Goal: Task Accomplishment & Management: Use online tool/utility

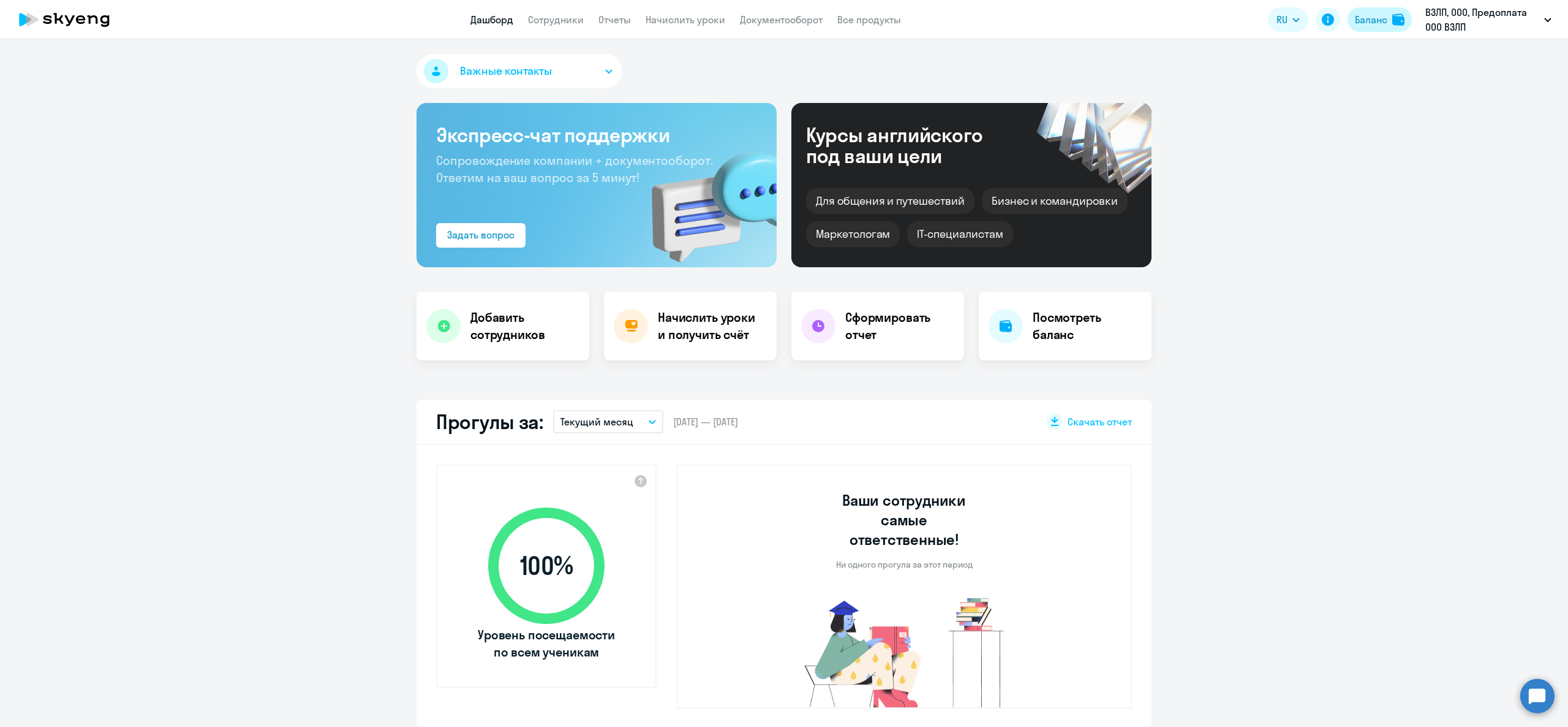
select select "30"
click at [1363, 23] on div "Баланс" at bounding box center [1371, 19] width 33 height 15
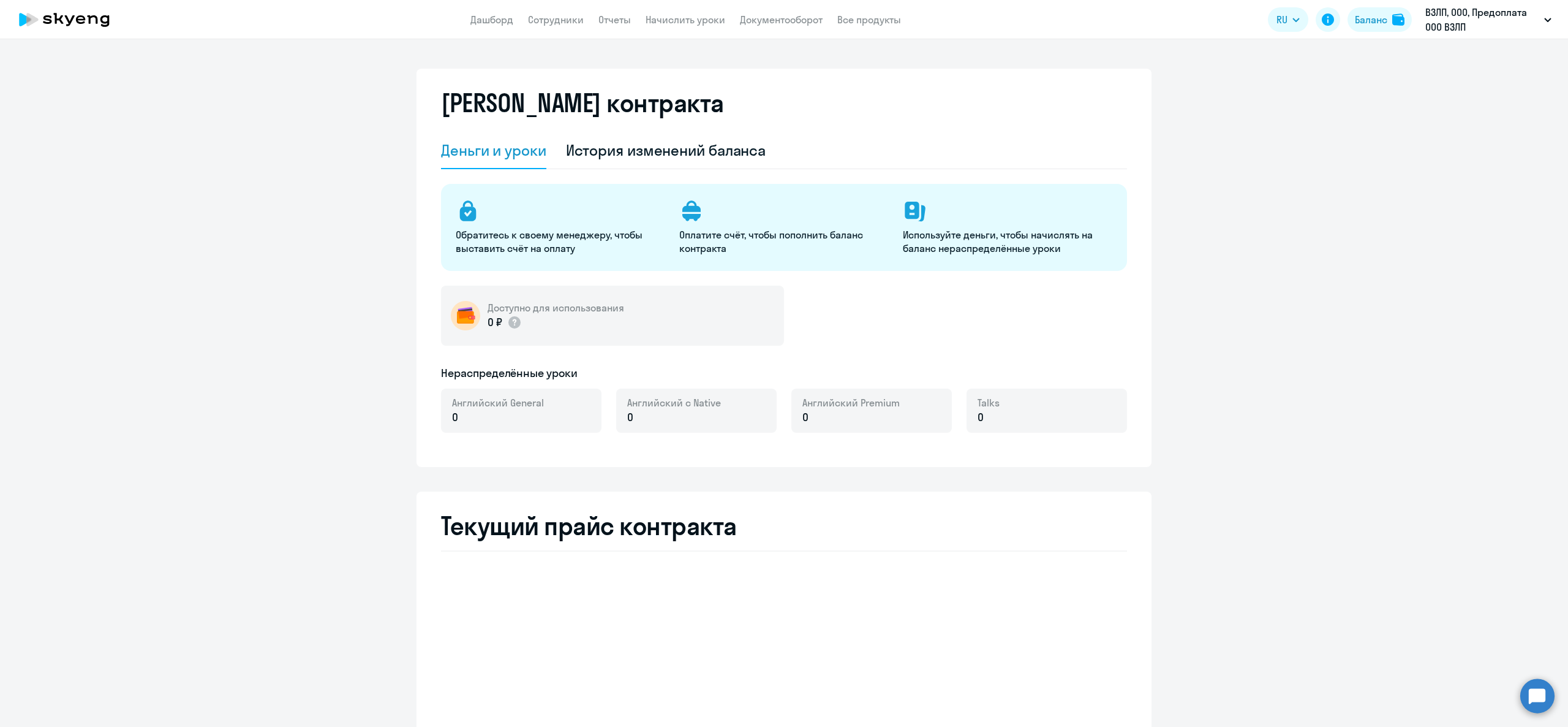
select select "english_adult_not_native_speaker"
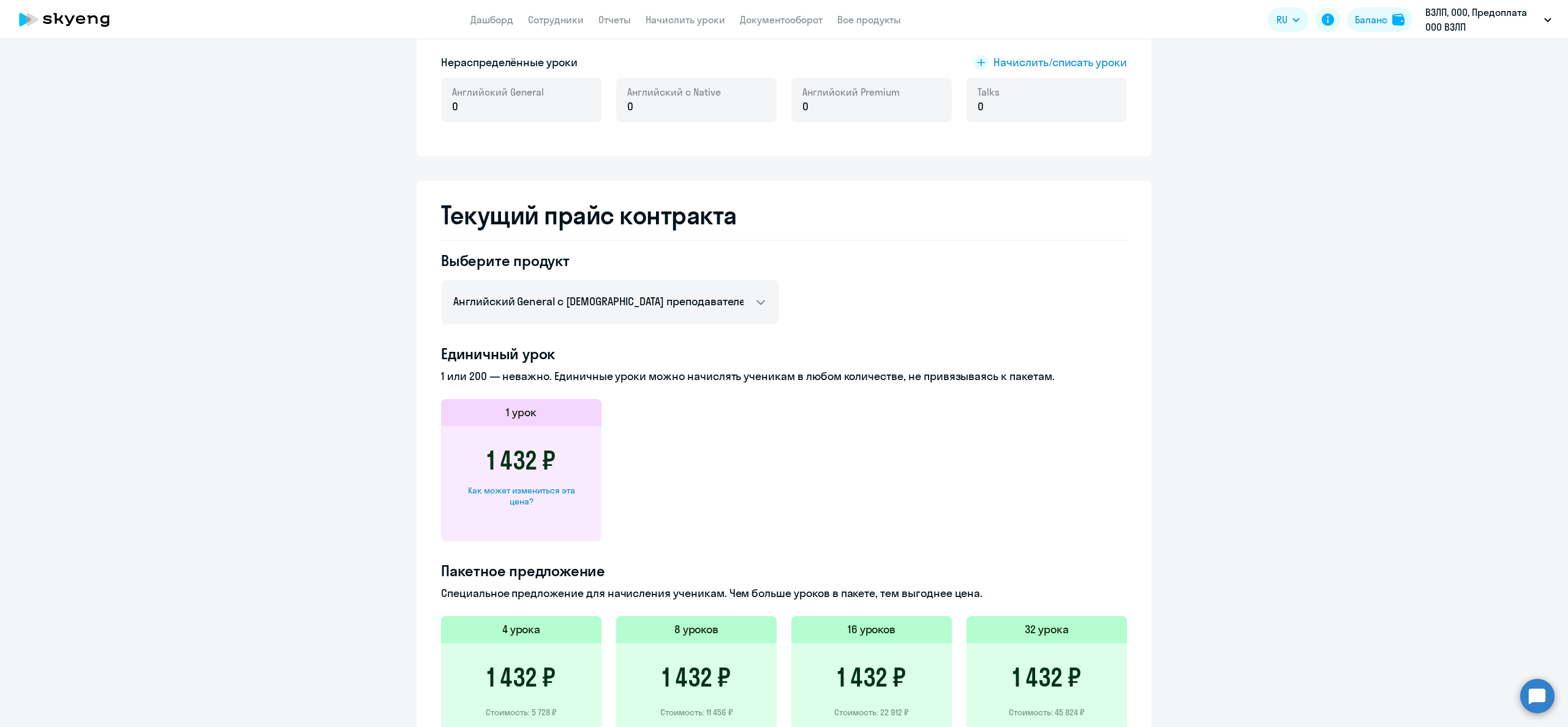
scroll to position [368, 0]
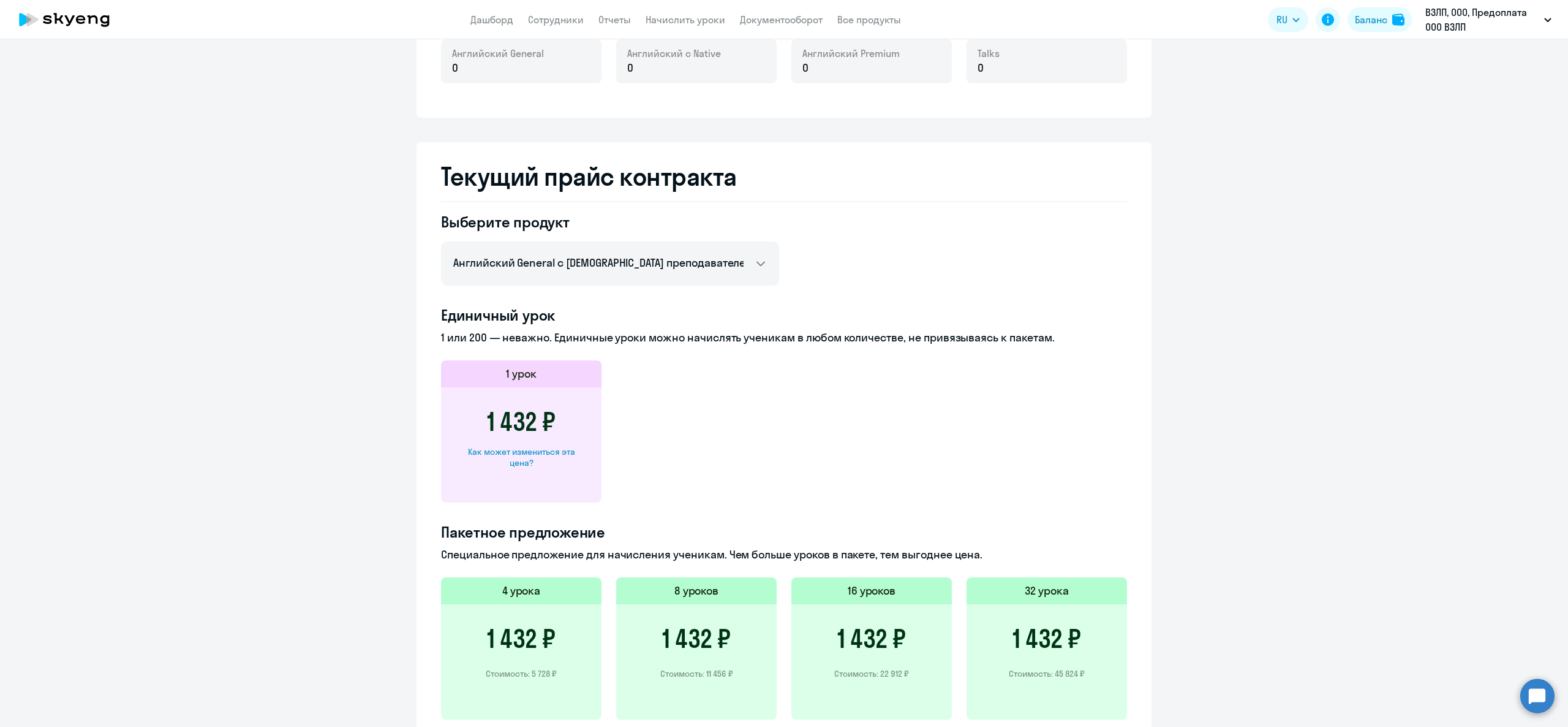
click at [500, 443] on div "1 432 ₽ Как может измениться эта цена?" at bounding box center [521, 445] width 161 height 115
click at [513, 472] on div "1 432 ₽ Как может измениться эта цена?" at bounding box center [521, 445] width 161 height 115
click at [514, 460] on div "Как может измениться эта цена?" at bounding box center [521, 457] width 121 height 22
select select "english_adult_not_native_speaker"
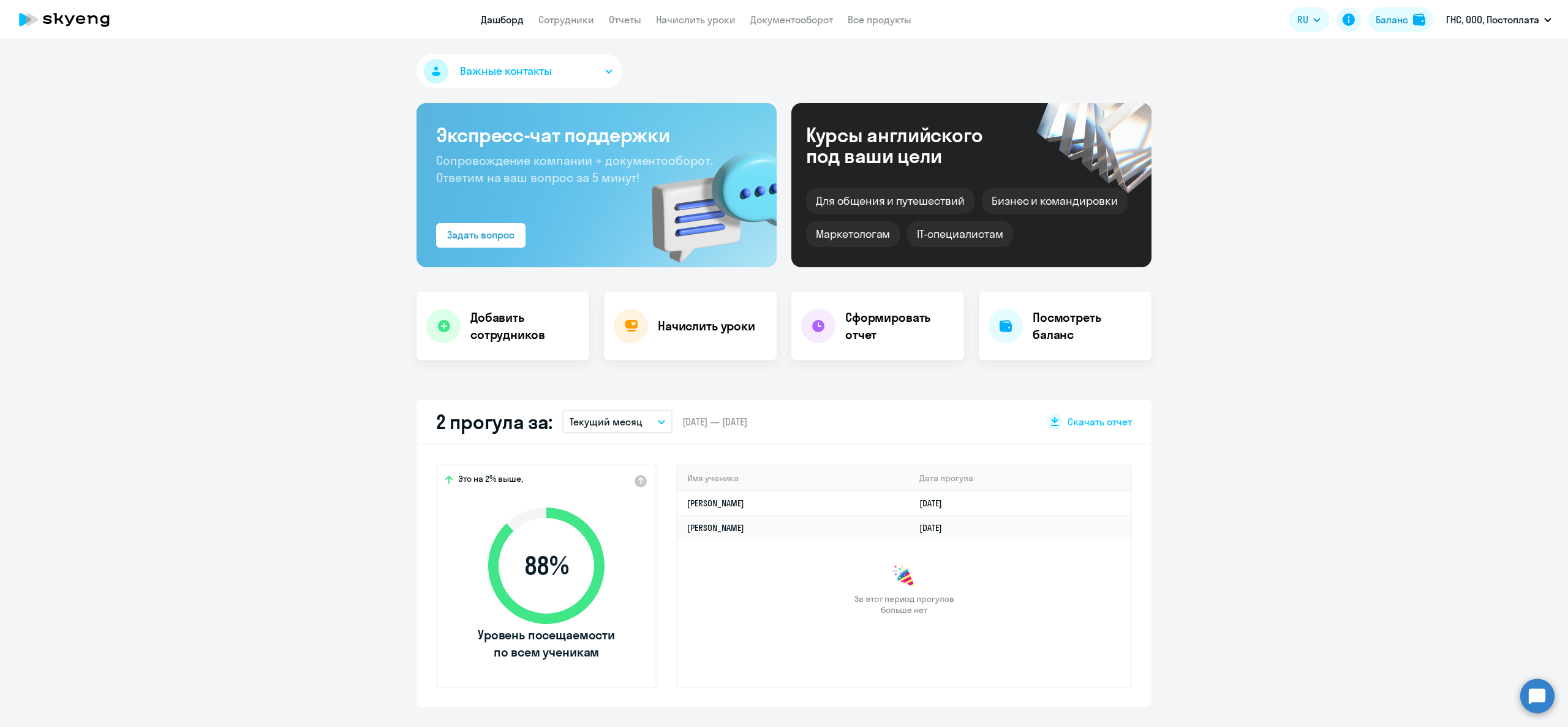
select select "30"
click at [565, 4] on app-header "Дашборд Сотрудники Отчеты Начислить уроки Документооборот Все продукты Дашборд …" at bounding box center [784, 20] width 1568 height 39
click at [574, 22] on link "Сотрудники" at bounding box center [566, 19] width 55 height 12
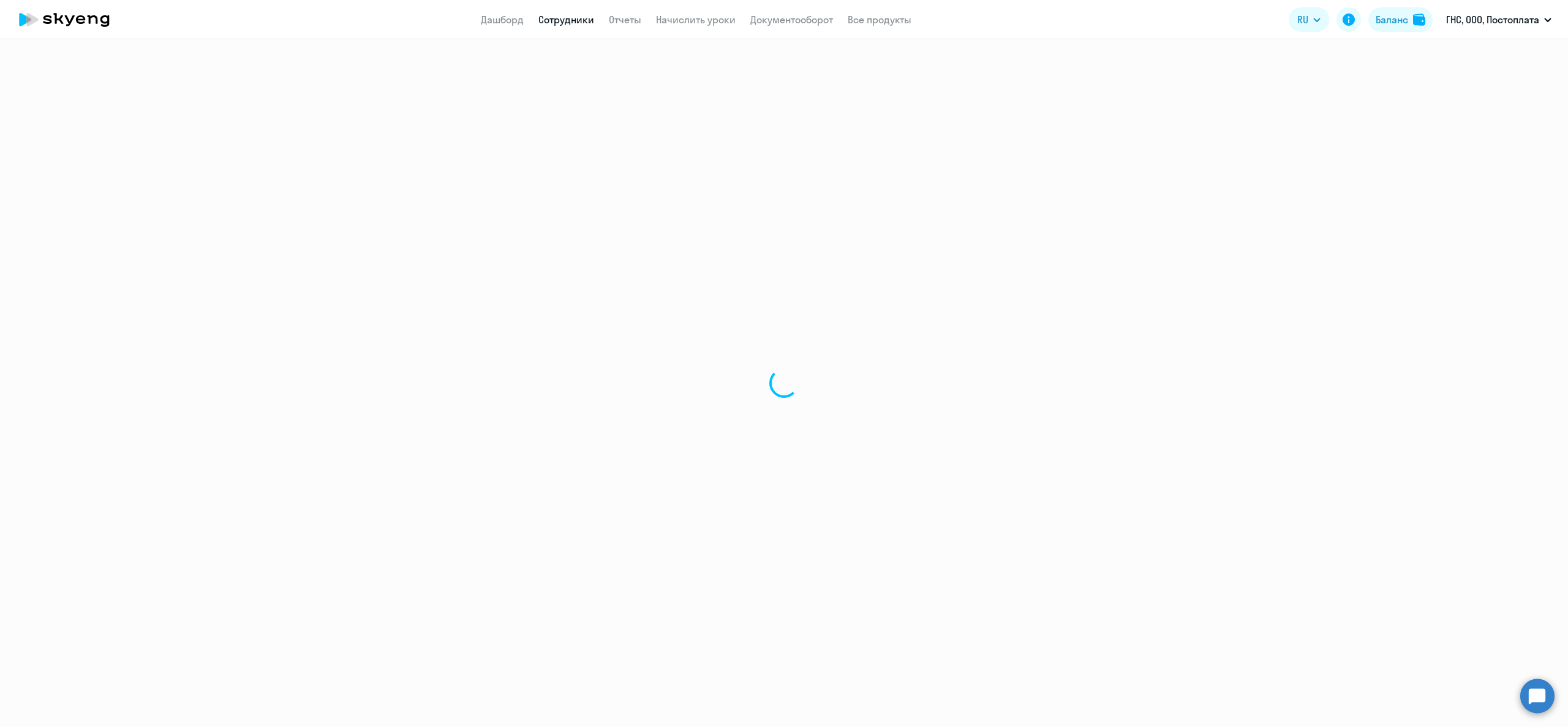
select select "30"
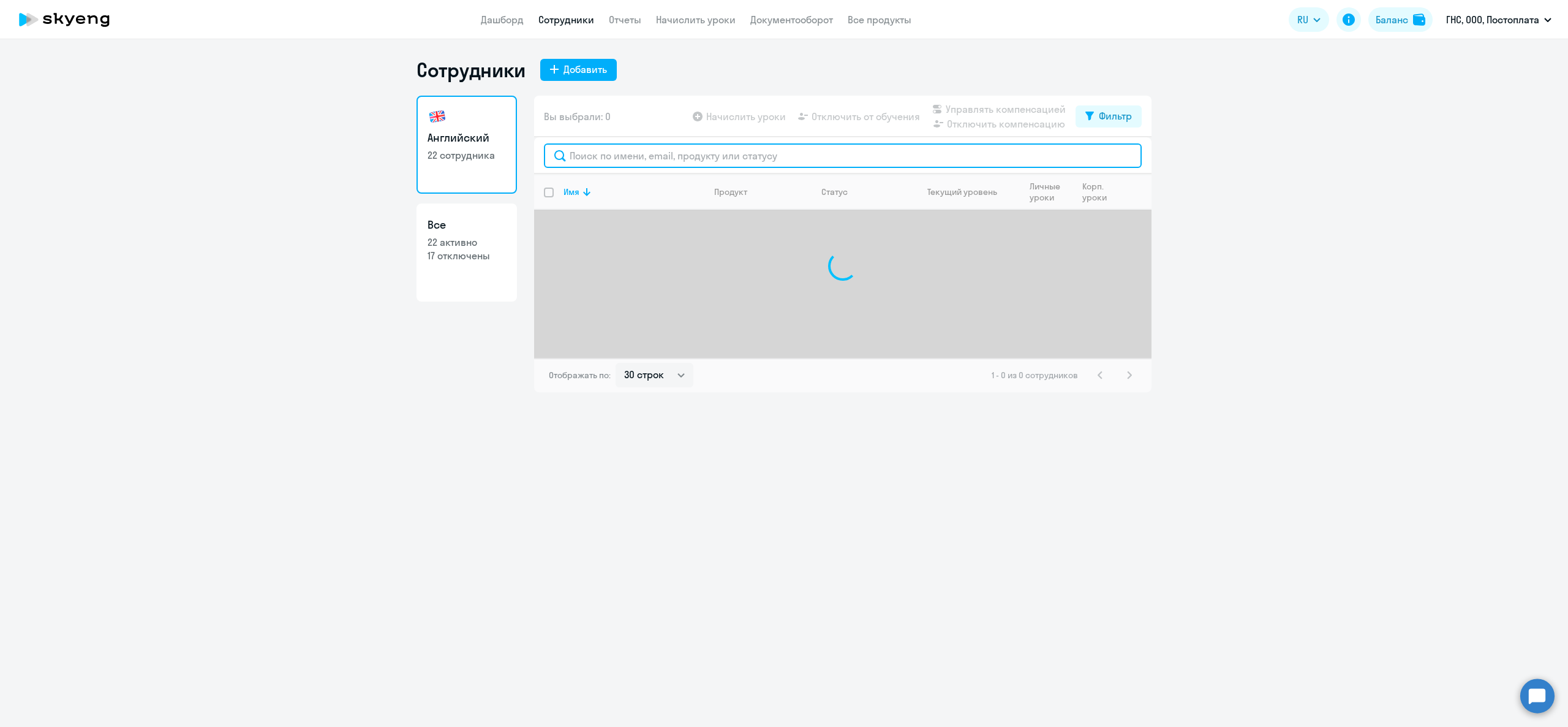
click at [667, 164] on input "text" at bounding box center [843, 155] width 598 height 25
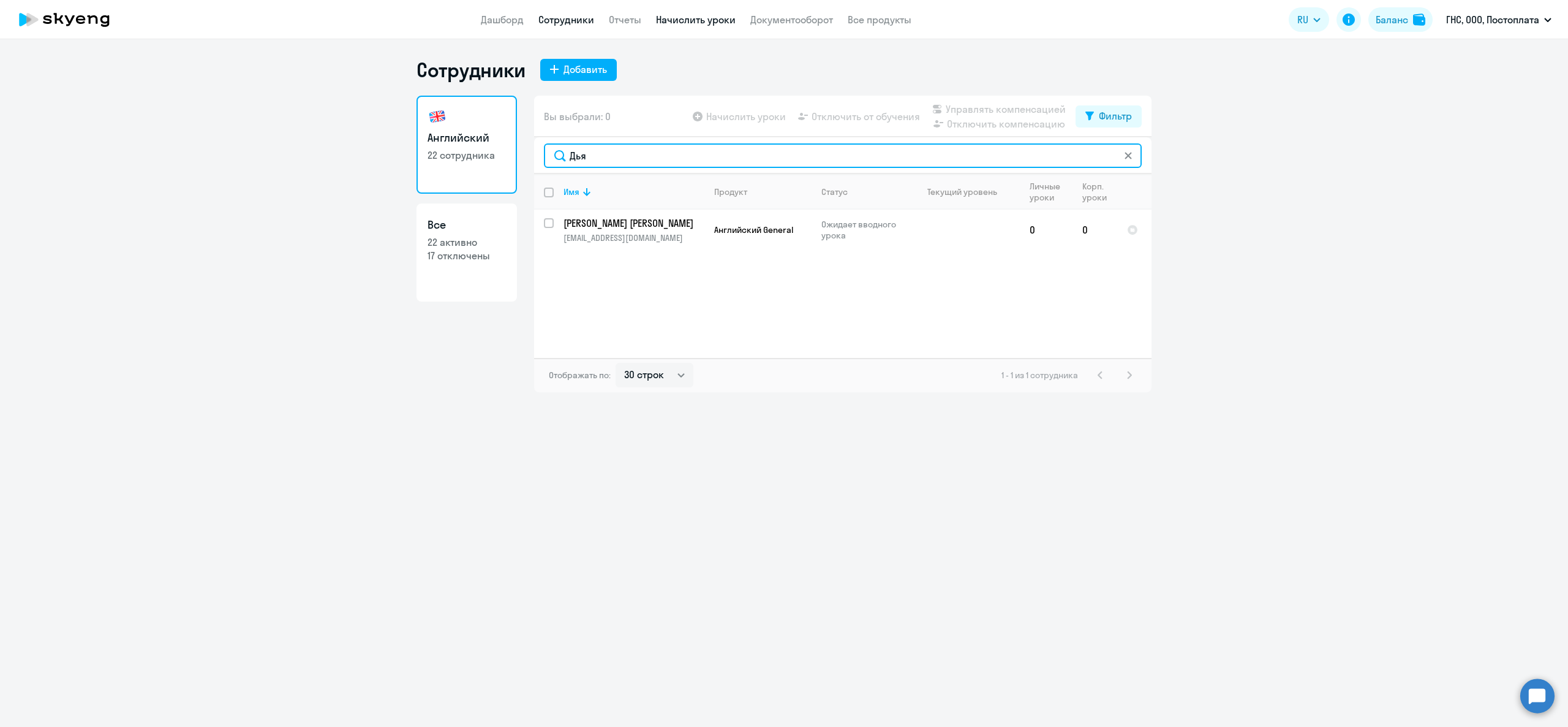
type input "Дья"
click at [711, 16] on link "Начислить уроки" at bounding box center [696, 19] width 79 height 12
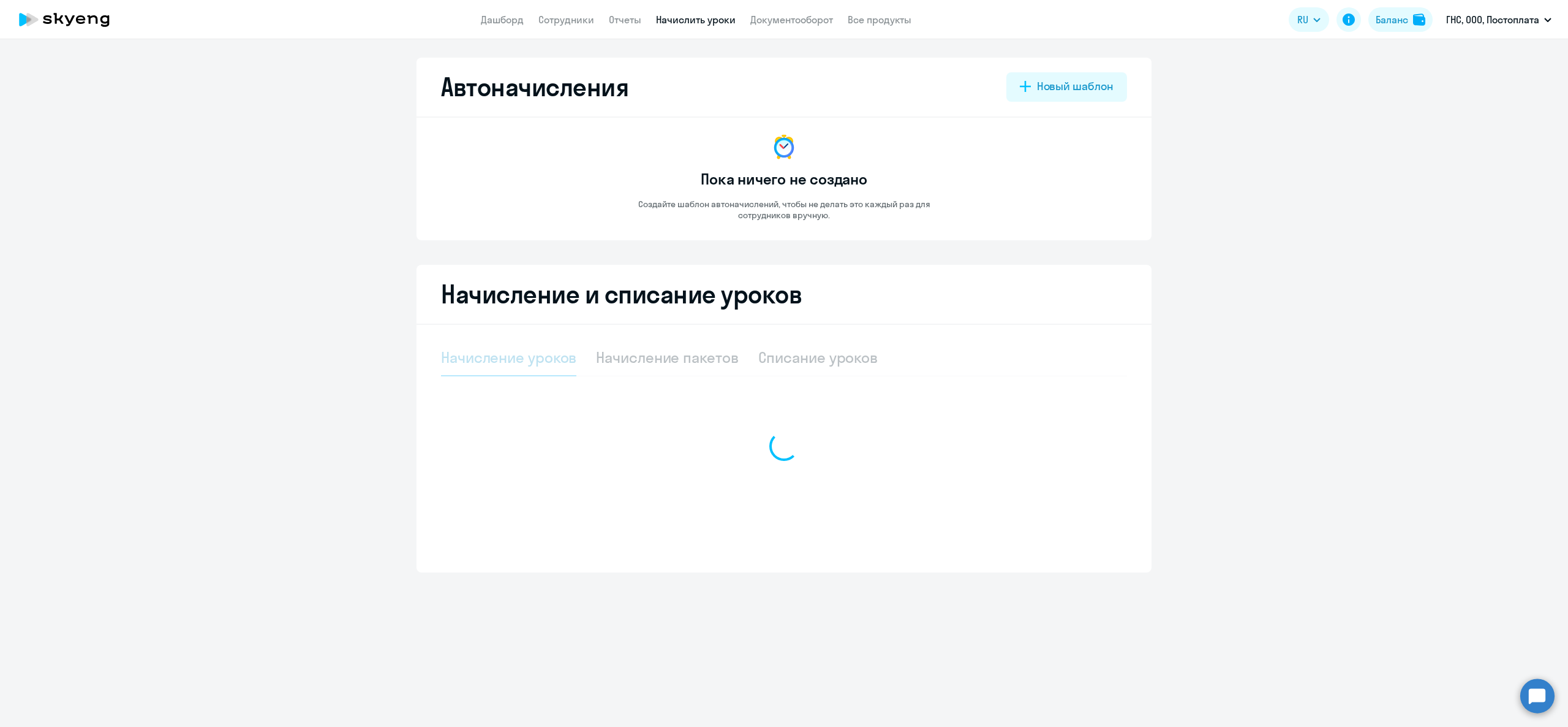
select select "10"
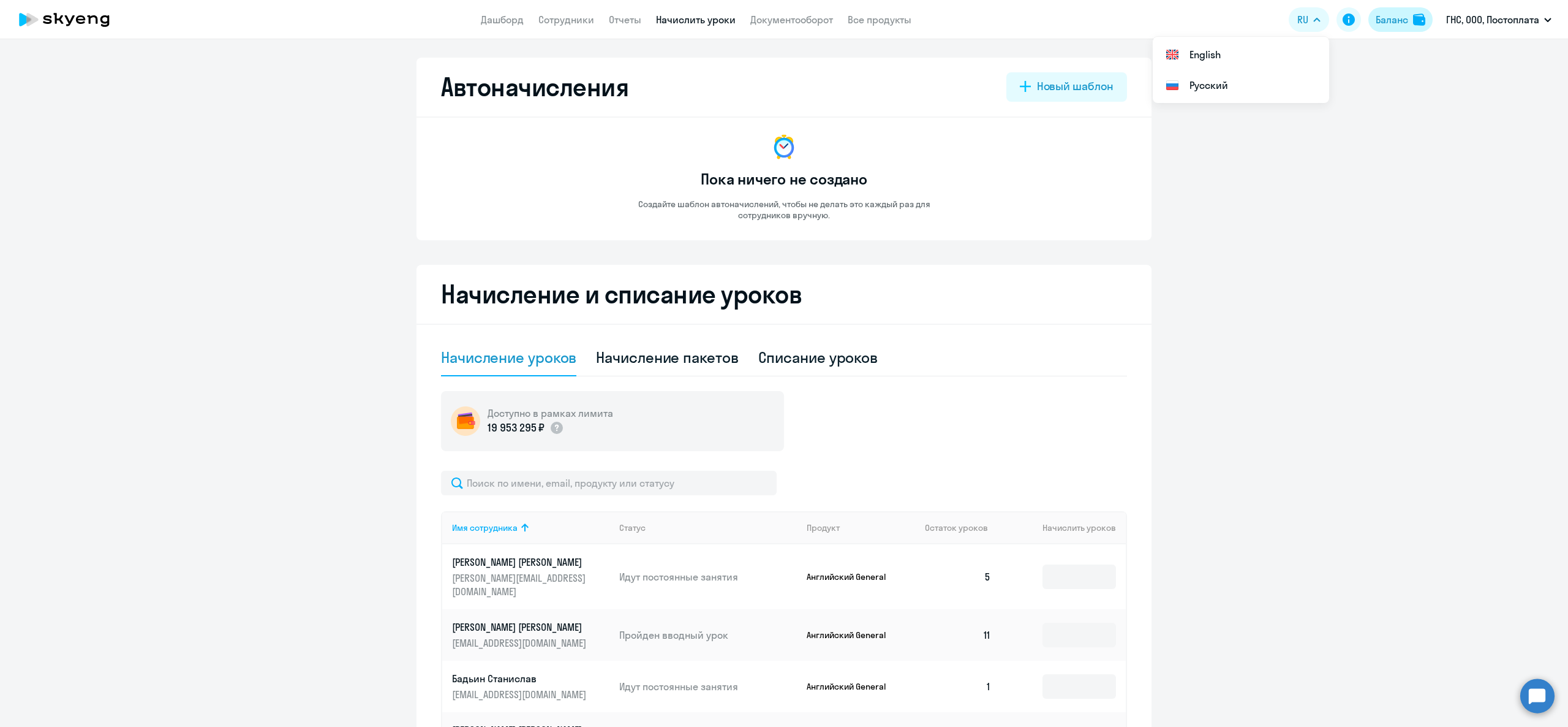
click at [1397, 13] on div "Баланс" at bounding box center [1392, 19] width 33 height 15
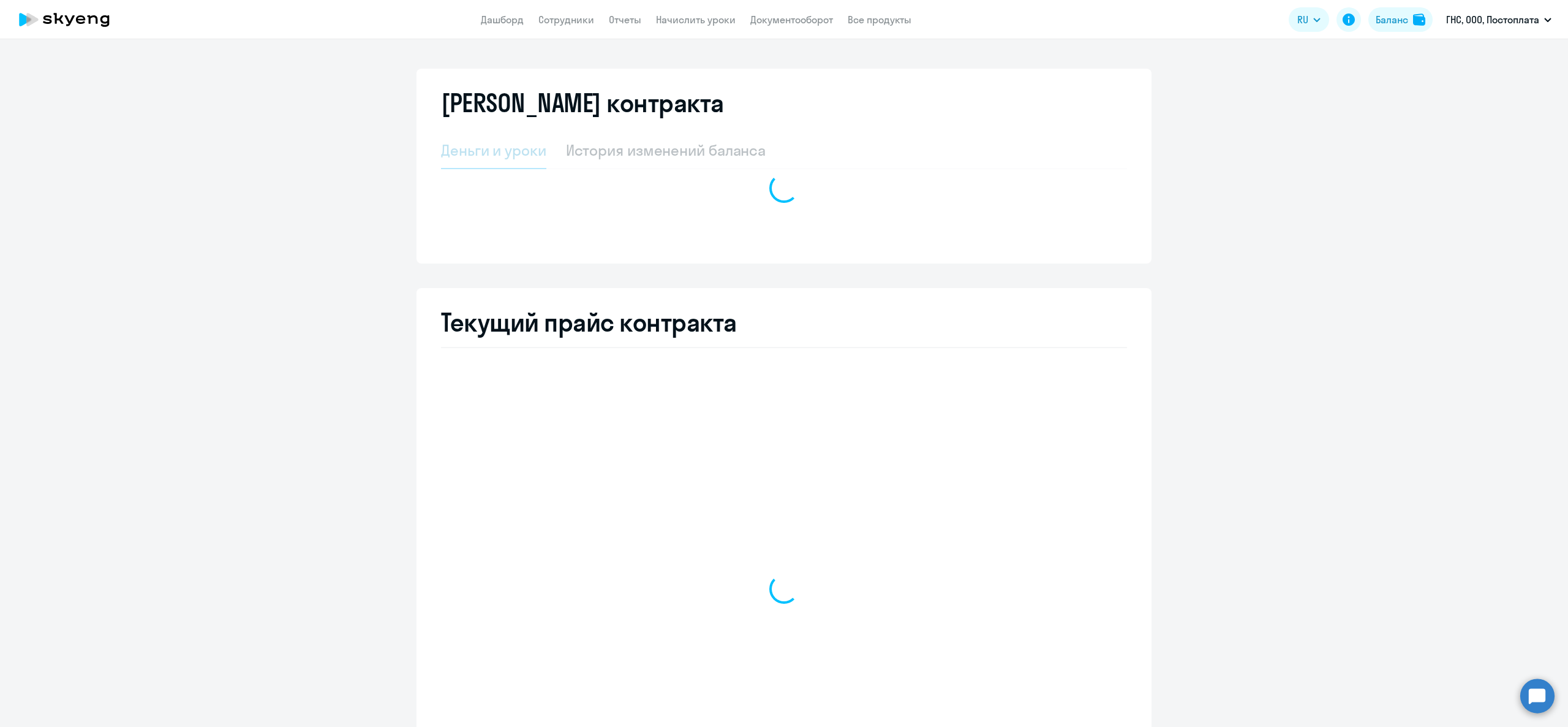
select select "english_adult_not_native_speaker"
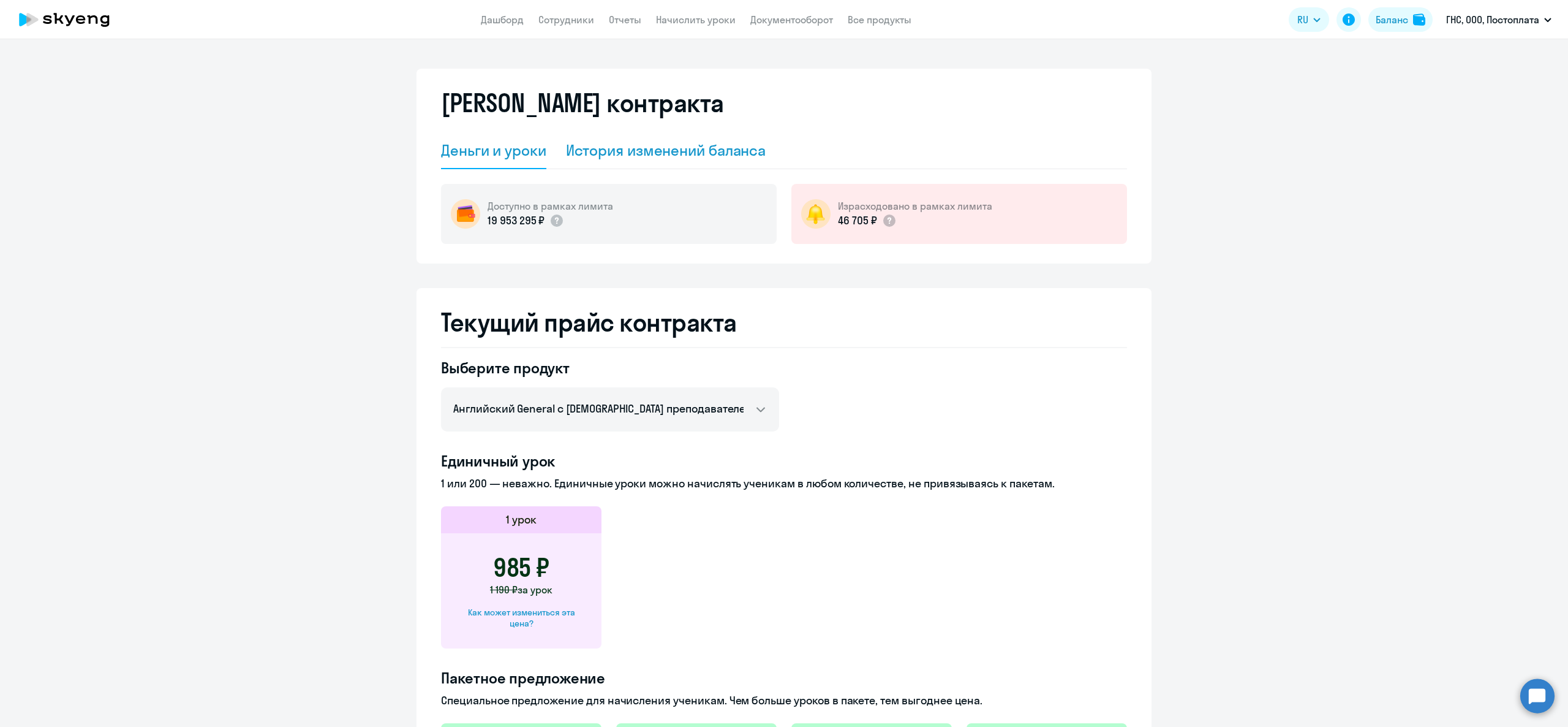
click at [663, 158] on div "История изменений баланса" at bounding box center [666, 150] width 200 height 20
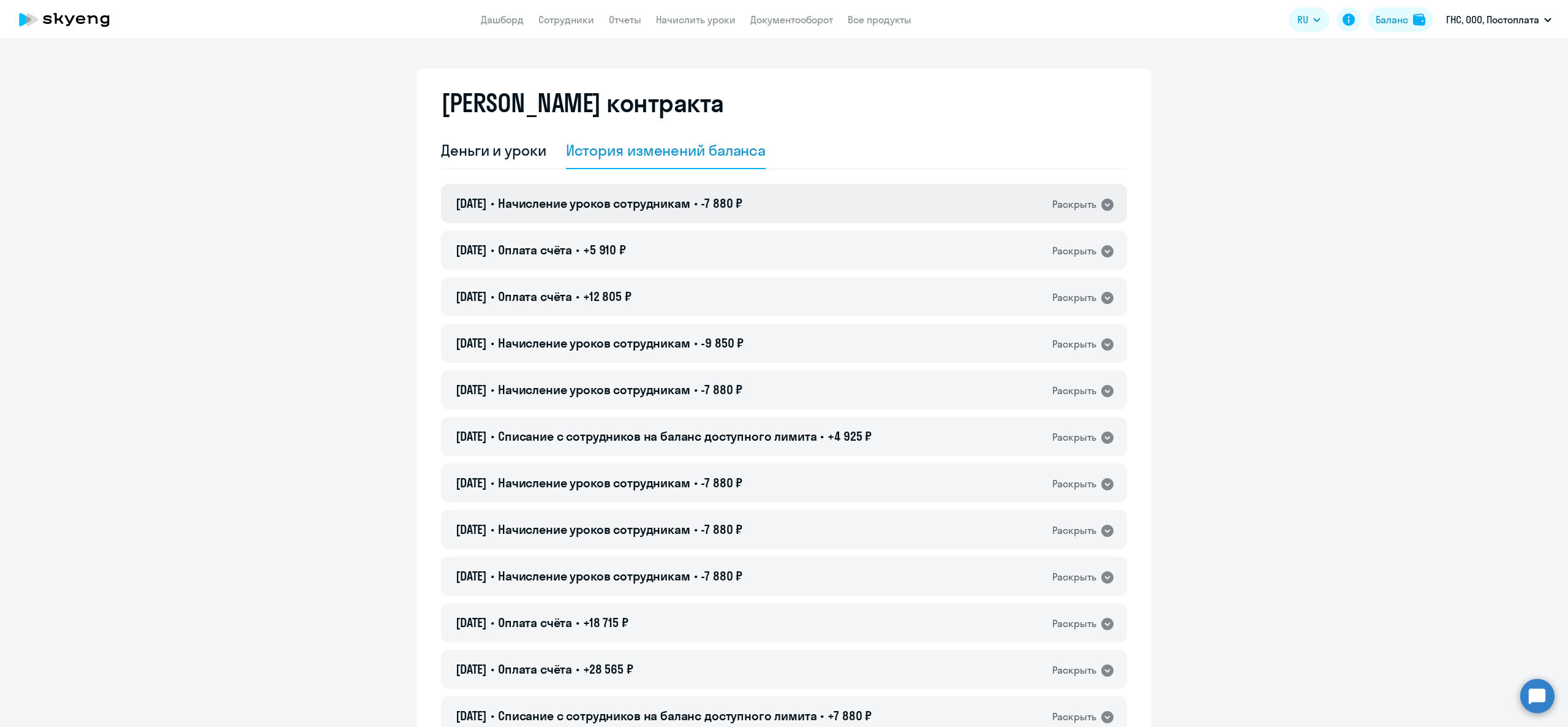
click at [761, 214] on div "16.09.2025 • Начисление уроков сотрудникам • -7 880 ₽ Раскрыть" at bounding box center [784, 204] width 686 height 39
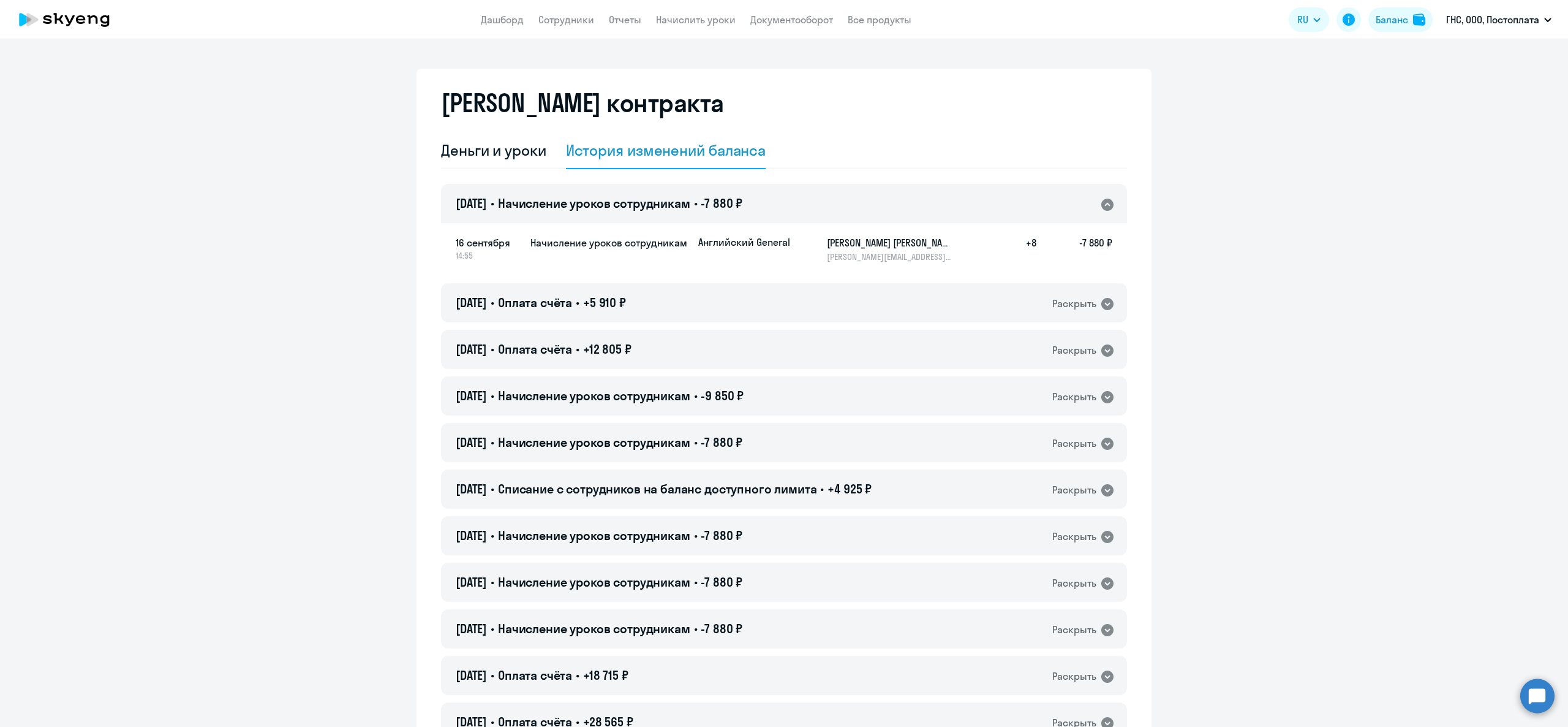
click at [777, 379] on div "28.08.2025 • Начисление уроков сотрудникам • -9 850 ₽ Раскрыть" at bounding box center [784, 396] width 686 height 39
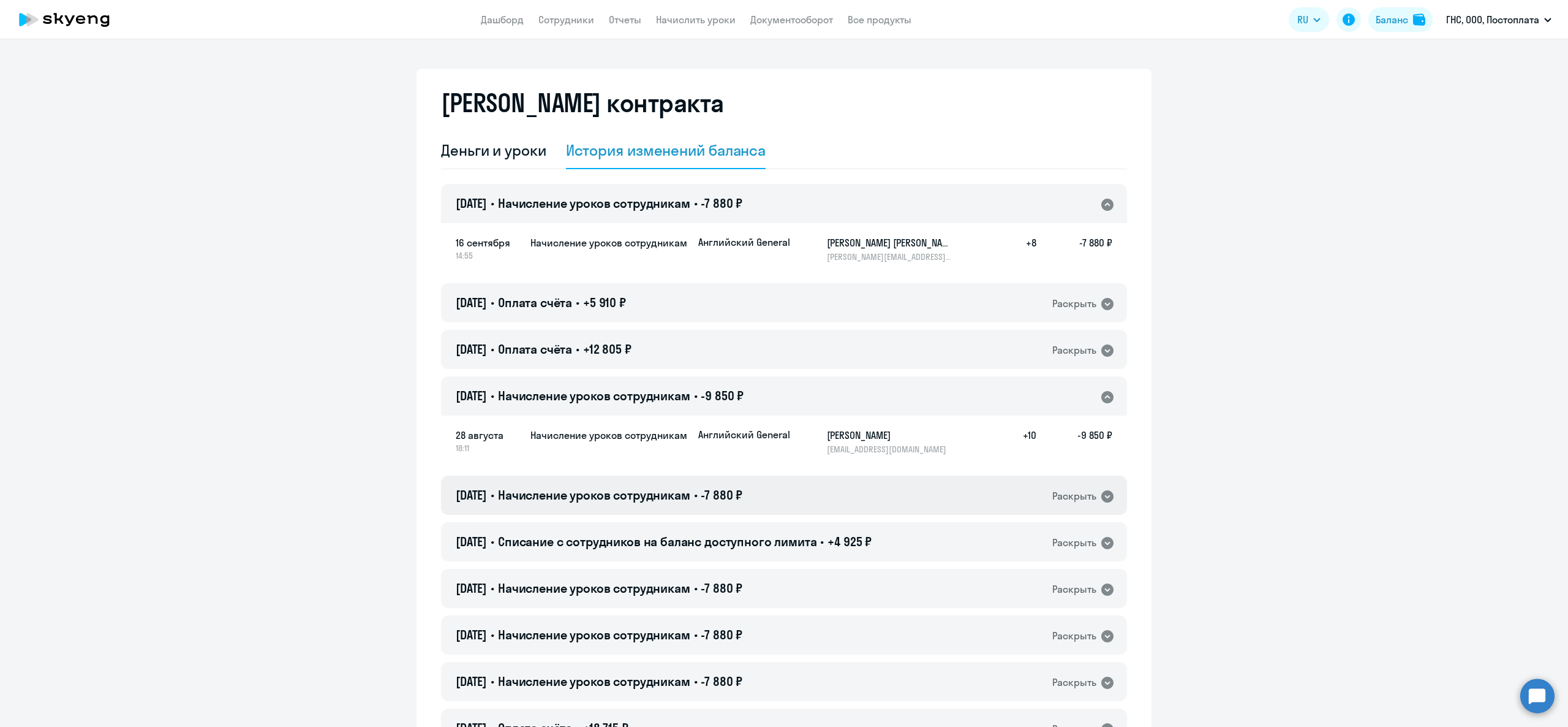
click at [742, 492] on span "-7 880 ₽" at bounding box center [722, 495] width 42 height 15
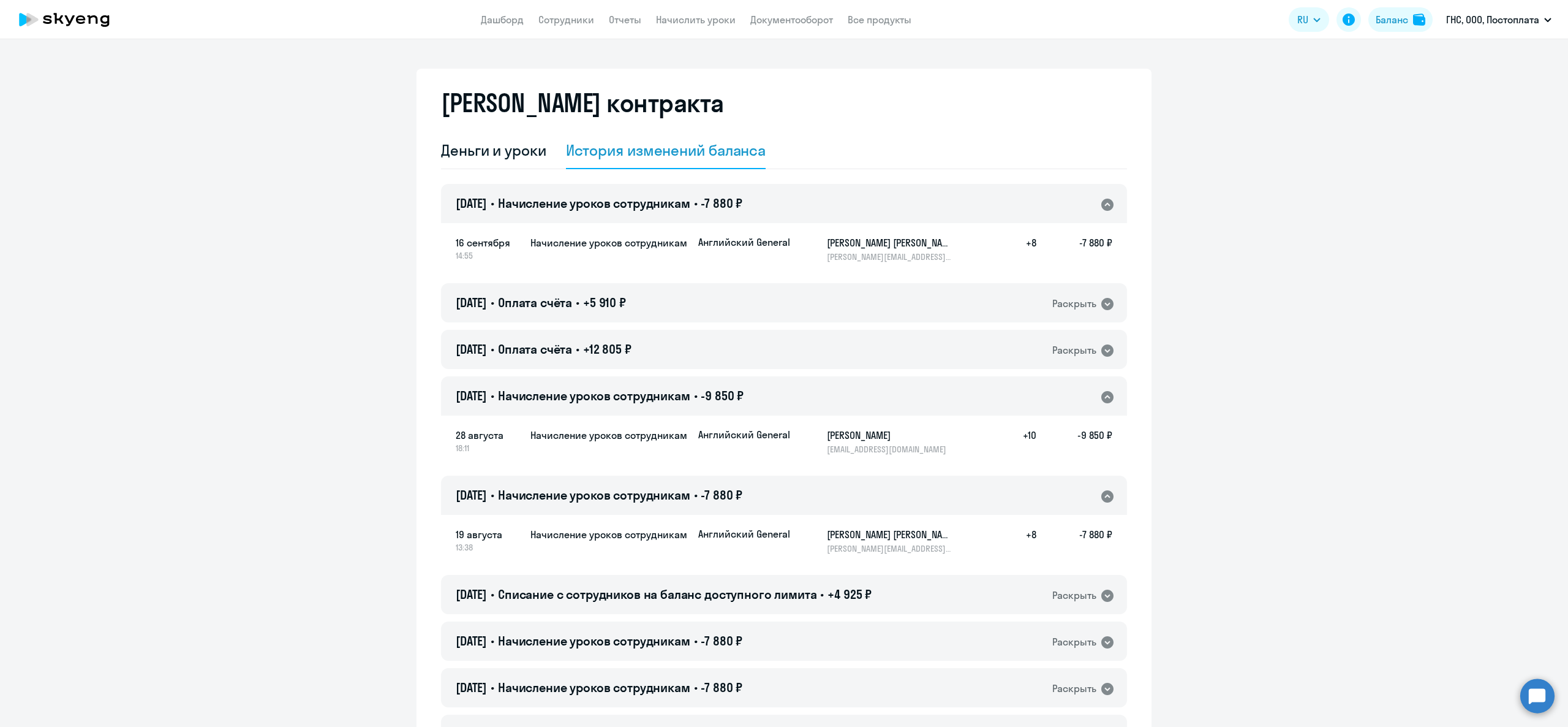
scroll to position [245, 0]
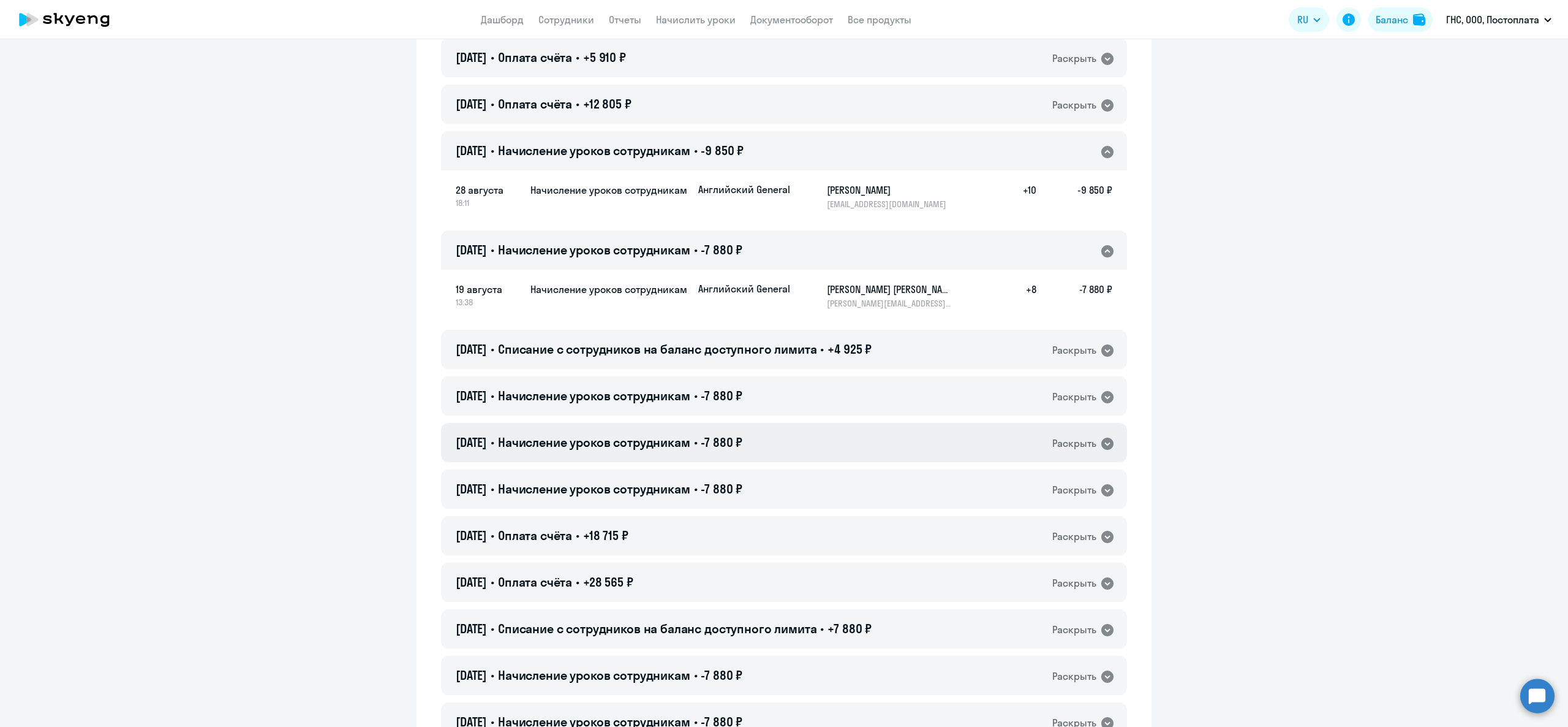
click at [768, 441] on div "22.07.2025 • Начисление уроков сотрудникам • -7 880 ₽ Раскрыть" at bounding box center [784, 443] width 686 height 39
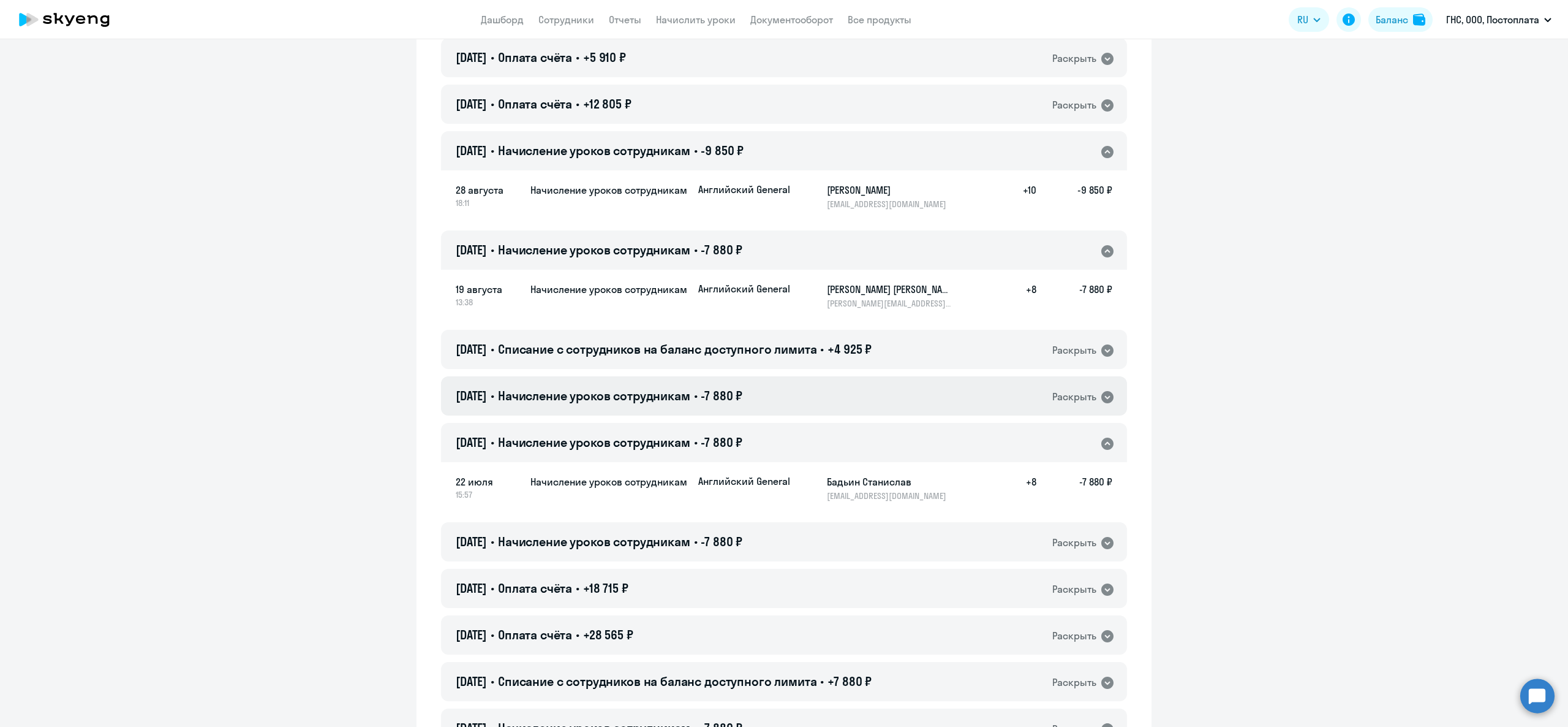
click at [773, 400] on div "05.08.2025 • Начисление уроков сотрудникам • -7 880 ₽ Раскрыть" at bounding box center [784, 396] width 686 height 39
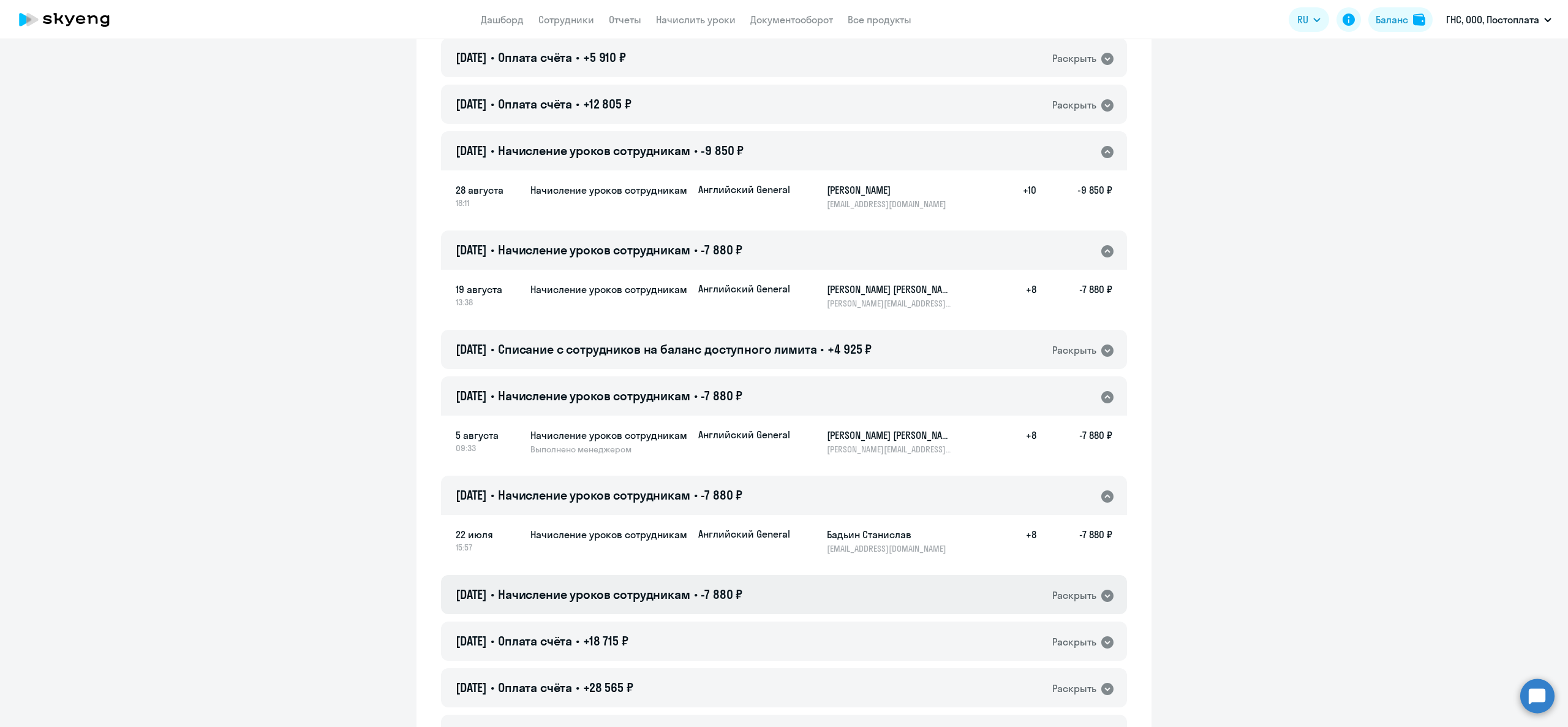
click at [735, 590] on span "-7 880 ₽" at bounding box center [722, 594] width 42 height 15
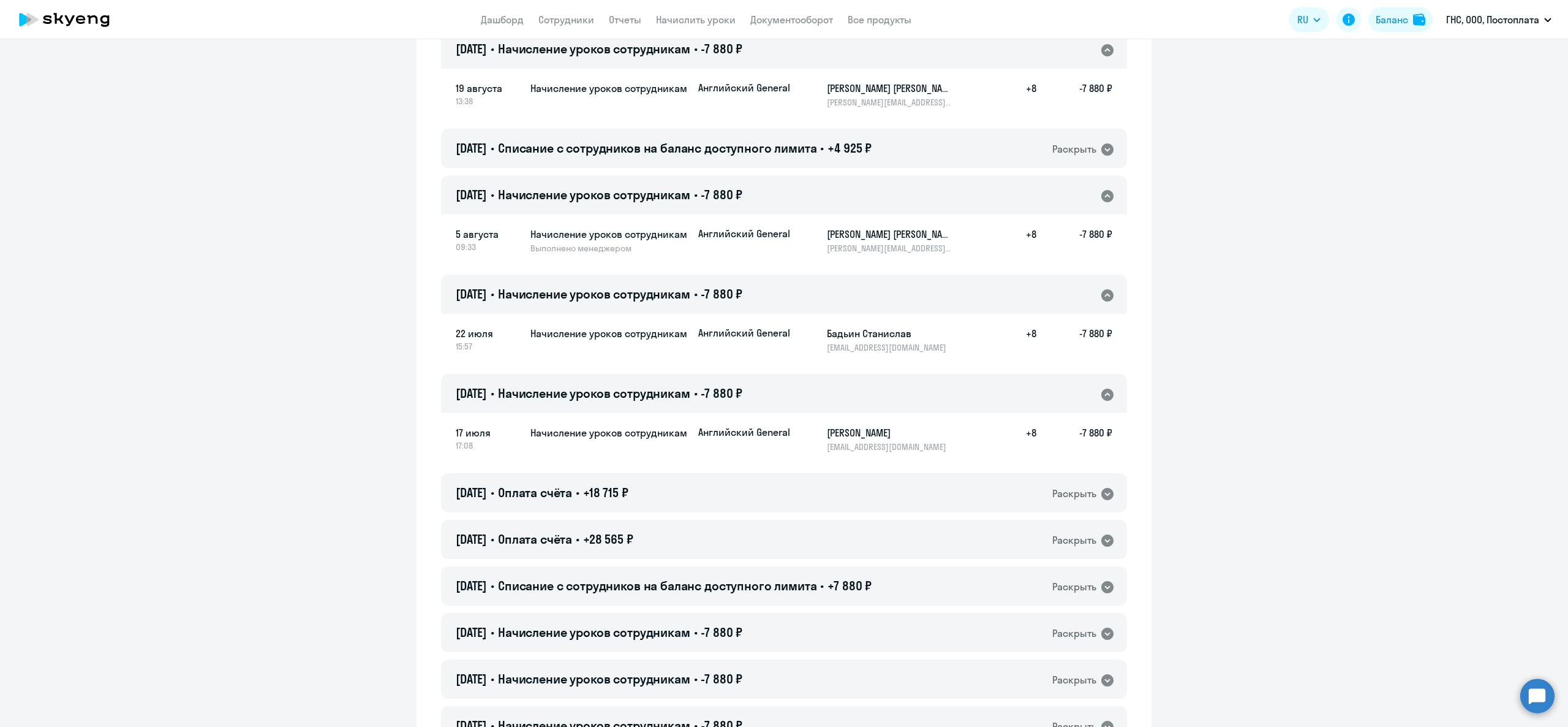
scroll to position [491, 0]
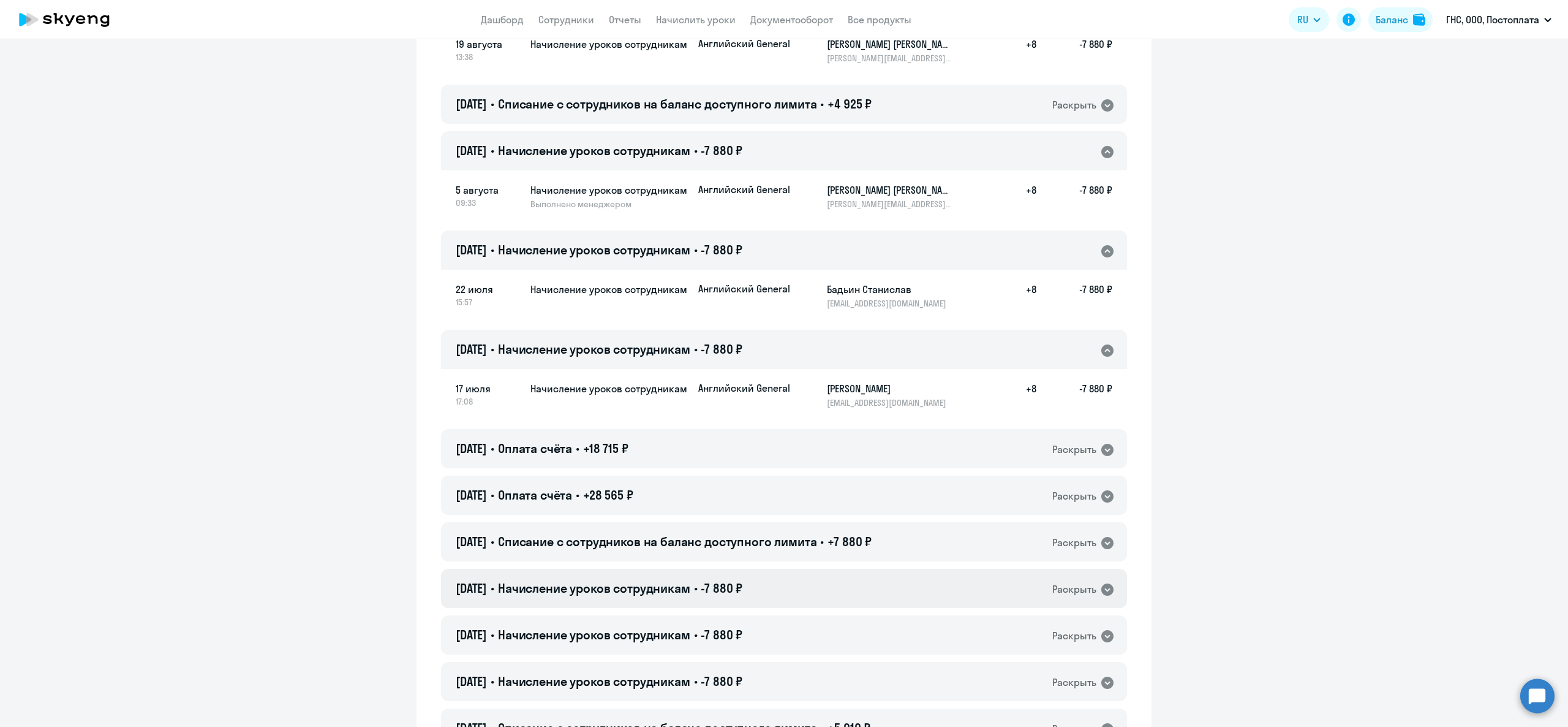
click at [819, 579] on div "22.05.2025 • Начисление уроков сотрудникам • -7 880 ₽ Раскрыть" at bounding box center [784, 588] width 686 height 39
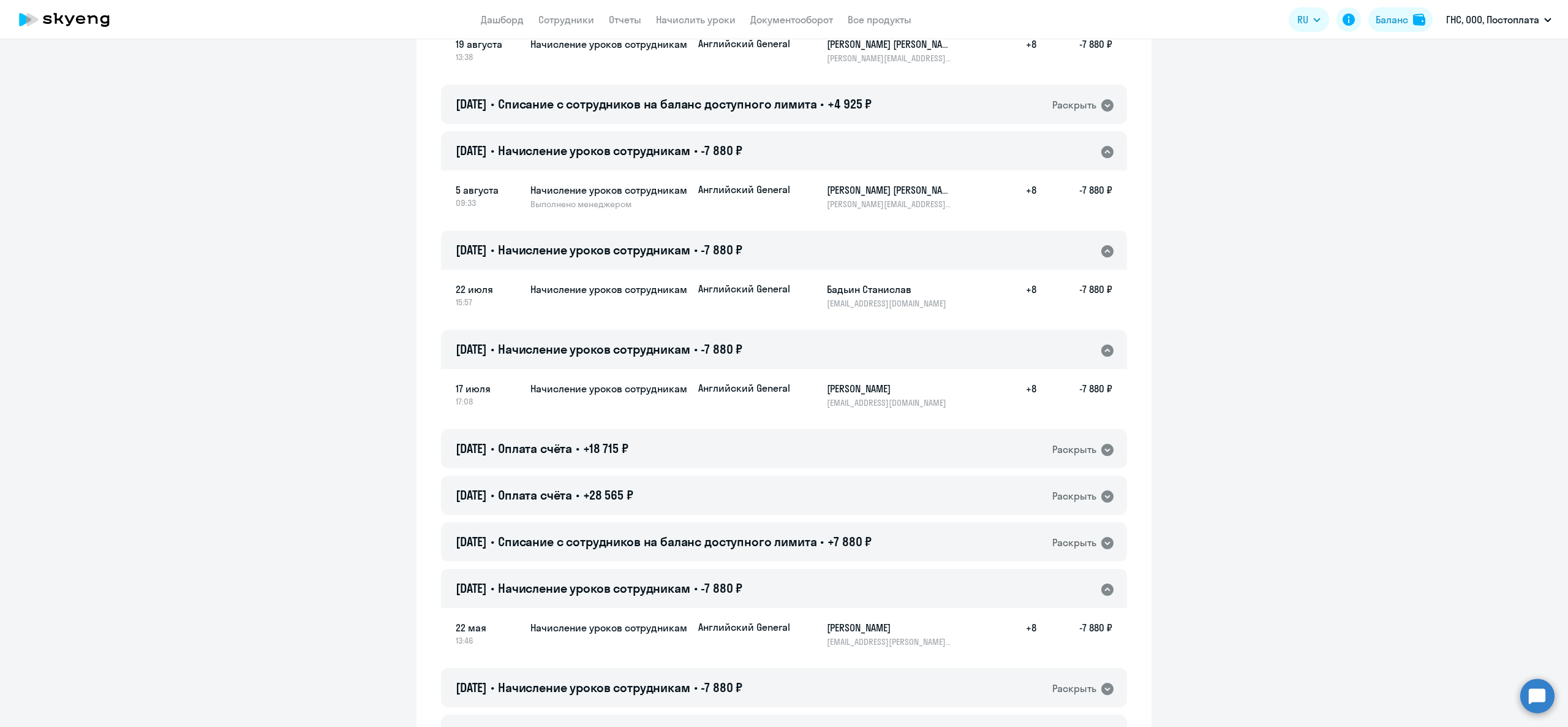
click at [712, 28] on app-header "Дашборд Сотрудники Отчеты Начислить уроки Документооборот Все продукты Дашборд …" at bounding box center [784, 20] width 1568 height 39
click at [705, 16] on link "Начислить уроки" at bounding box center [696, 19] width 79 height 12
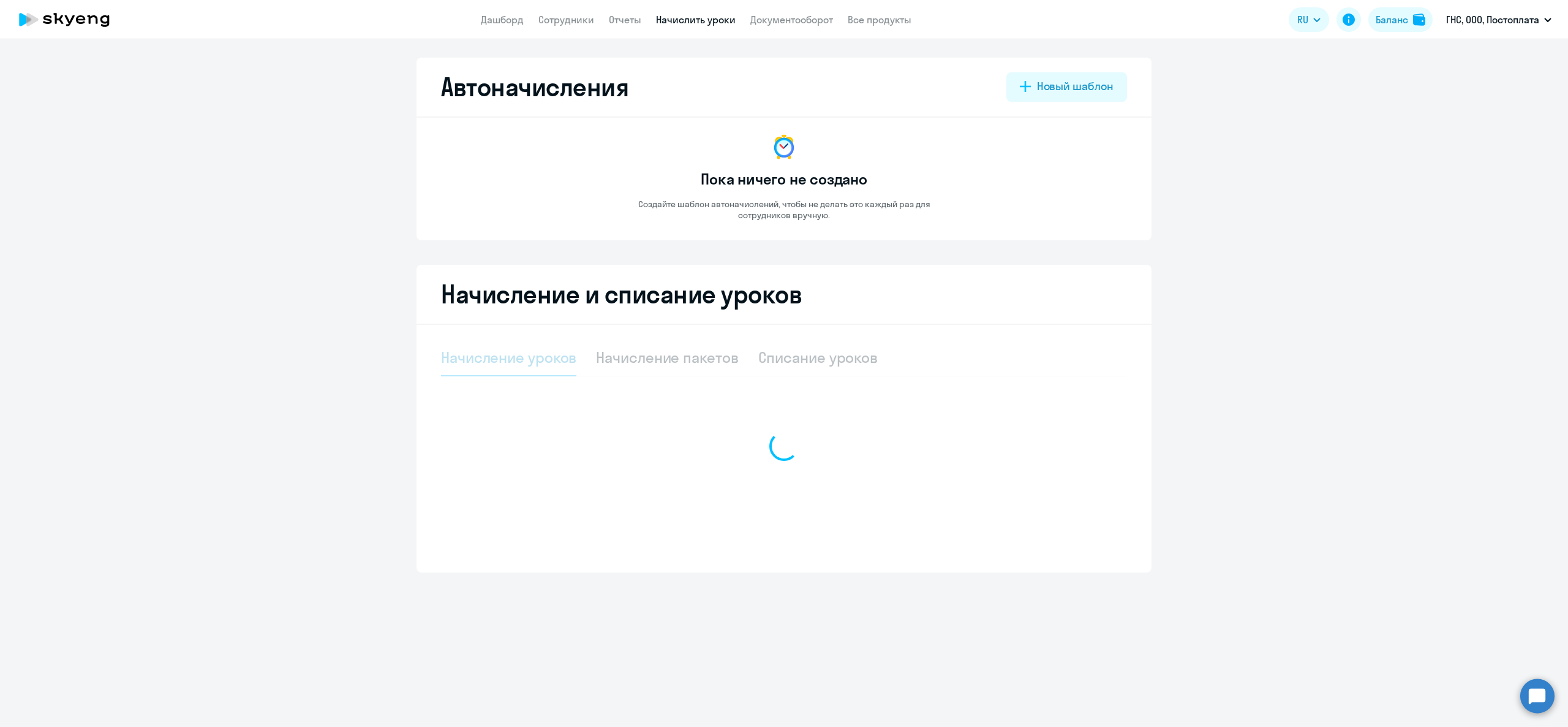
select select "10"
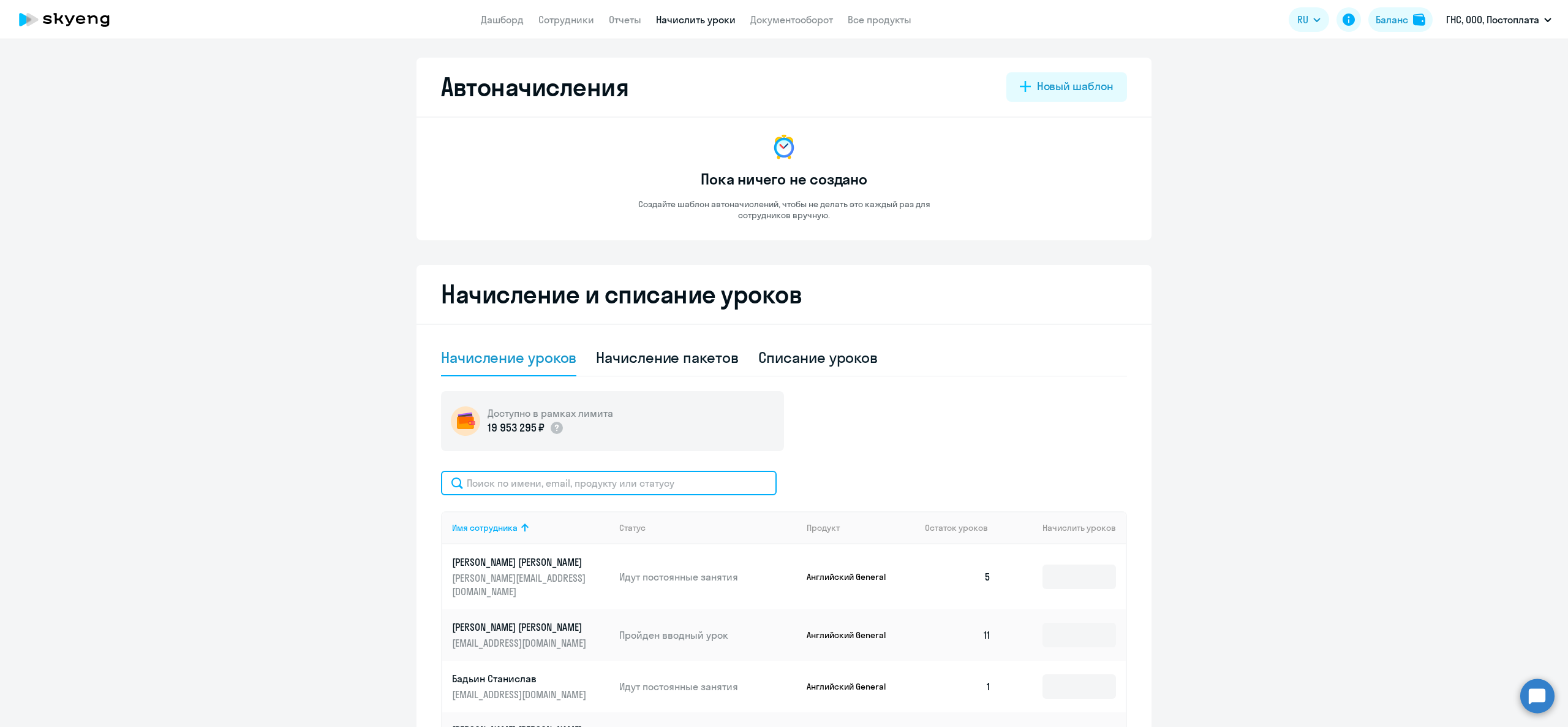
click at [628, 487] on input "text" at bounding box center [609, 482] width 336 height 25
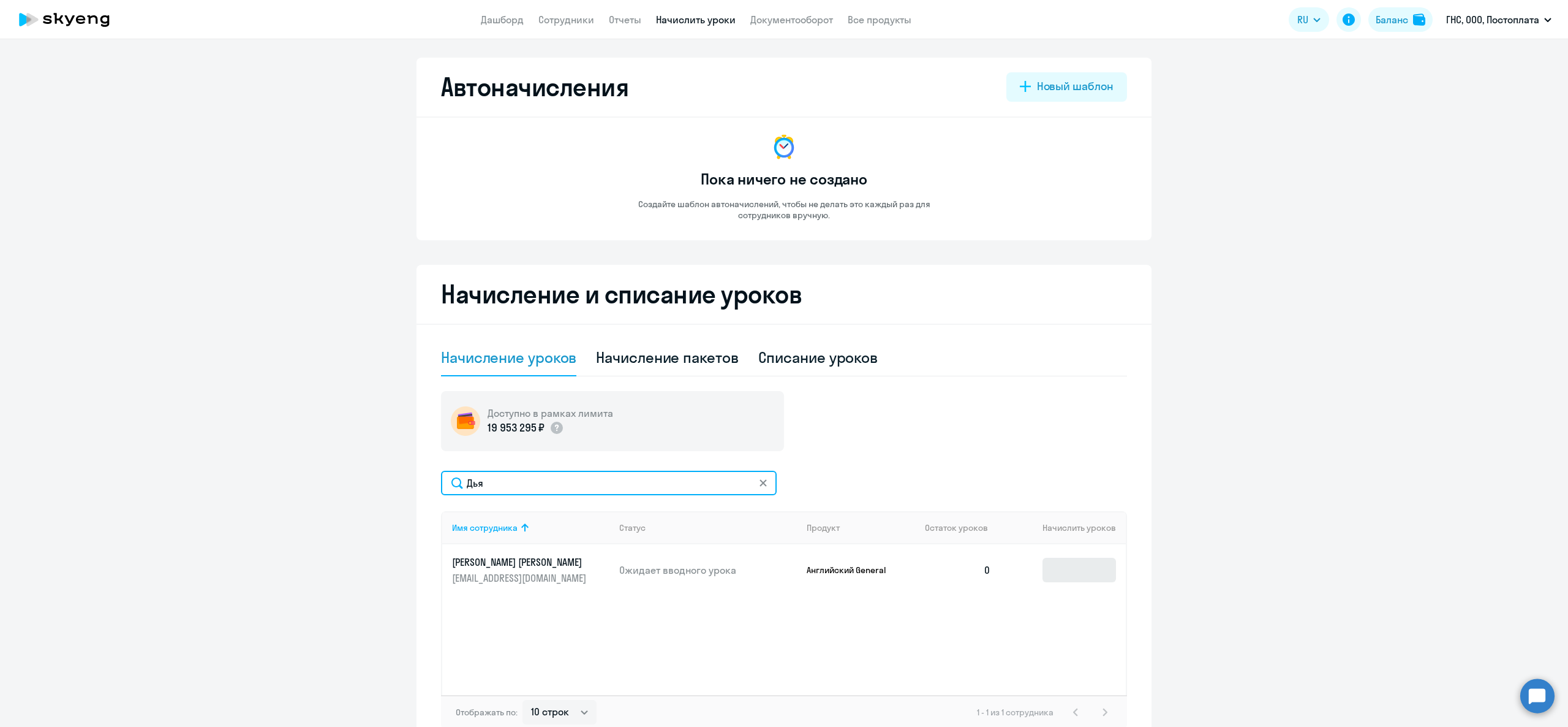
type input "Дья"
click at [1067, 575] on input at bounding box center [1079, 569] width 74 height 25
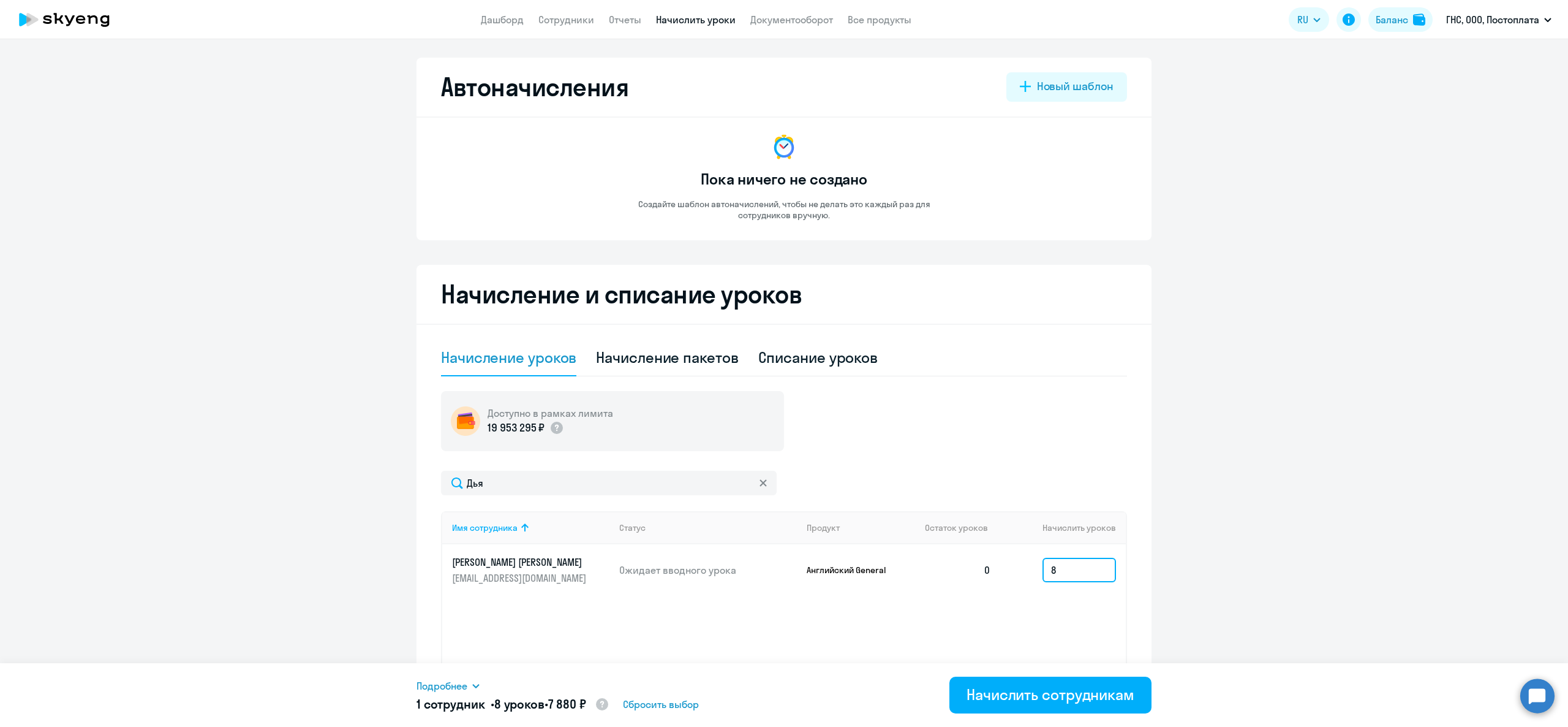
type input "8"
click at [1055, 689] on div "Начислить сотрудникам" at bounding box center [1051, 694] width 168 height 20
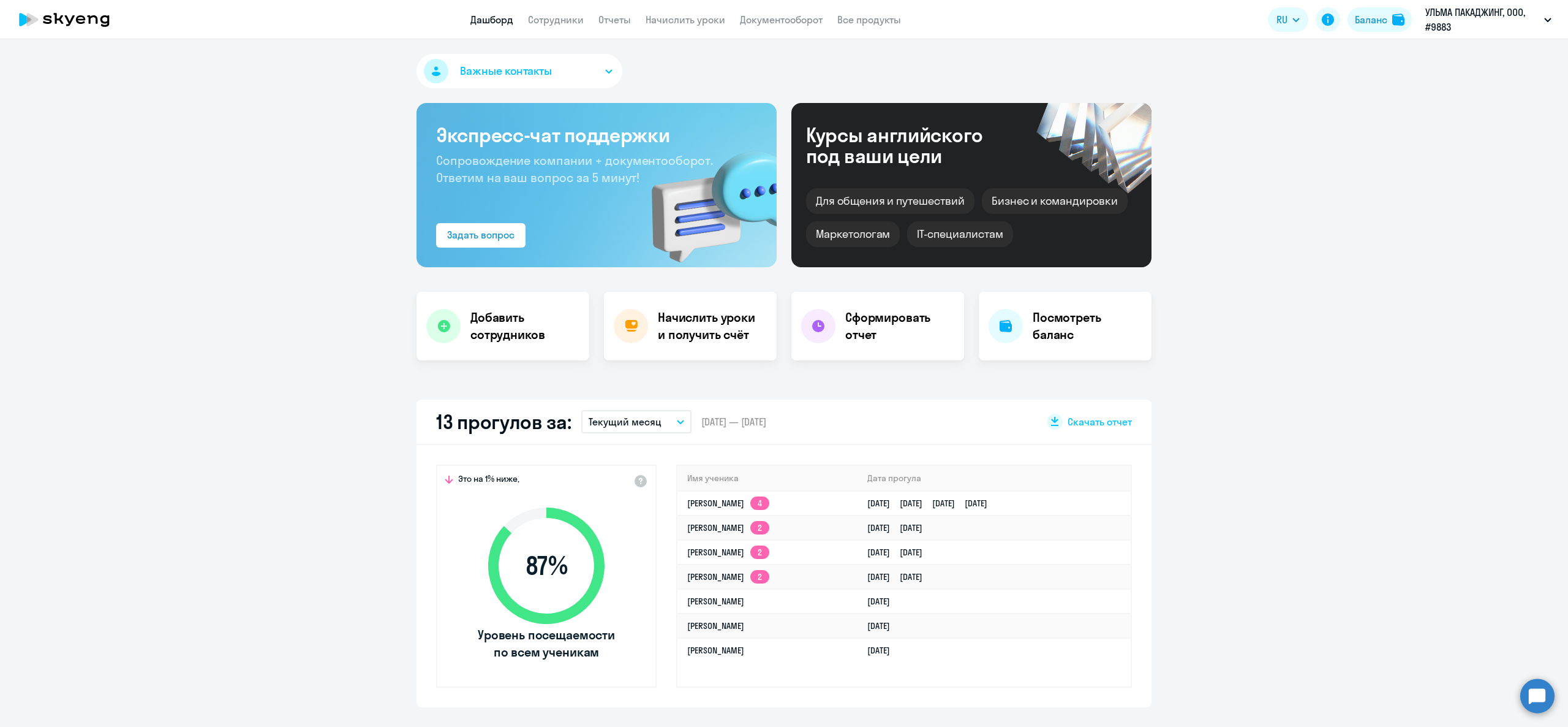
click at [1372, 17] on div "Баланс" at bounding box center [1371, 19] width 33 height 15
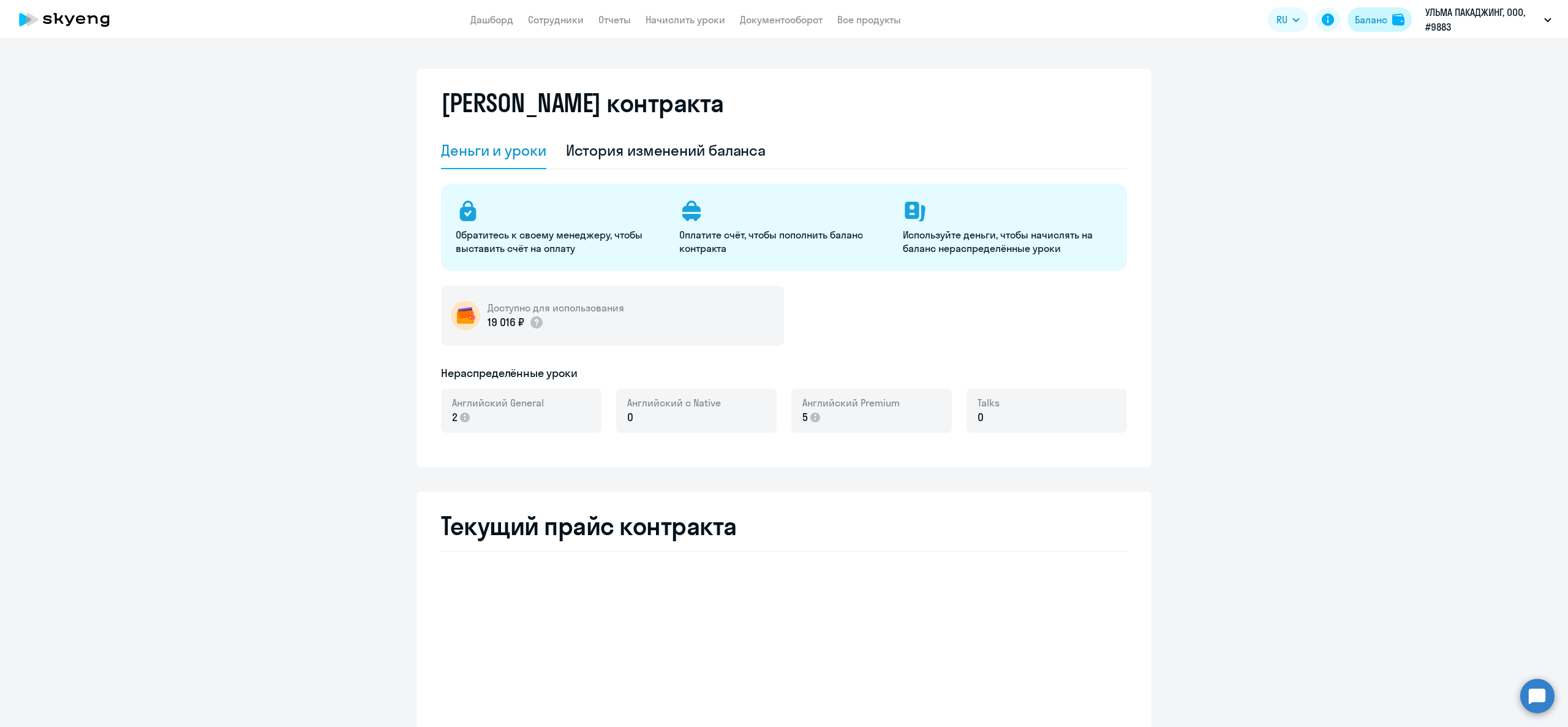
select select "english_adult_not_native_speaker"
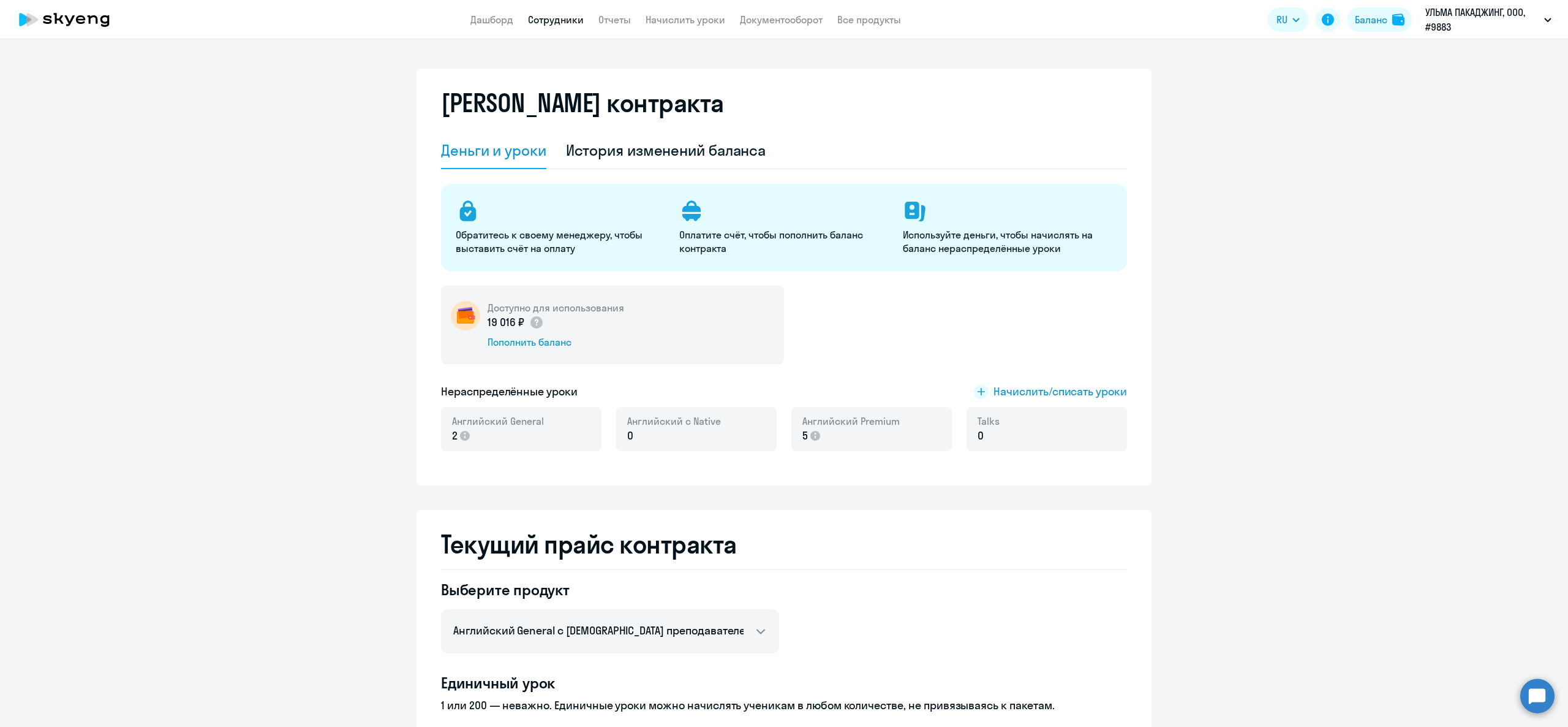
click at [544, 21] on link "Сотрудники" at bounding box center [556, 19] width 55 height 12
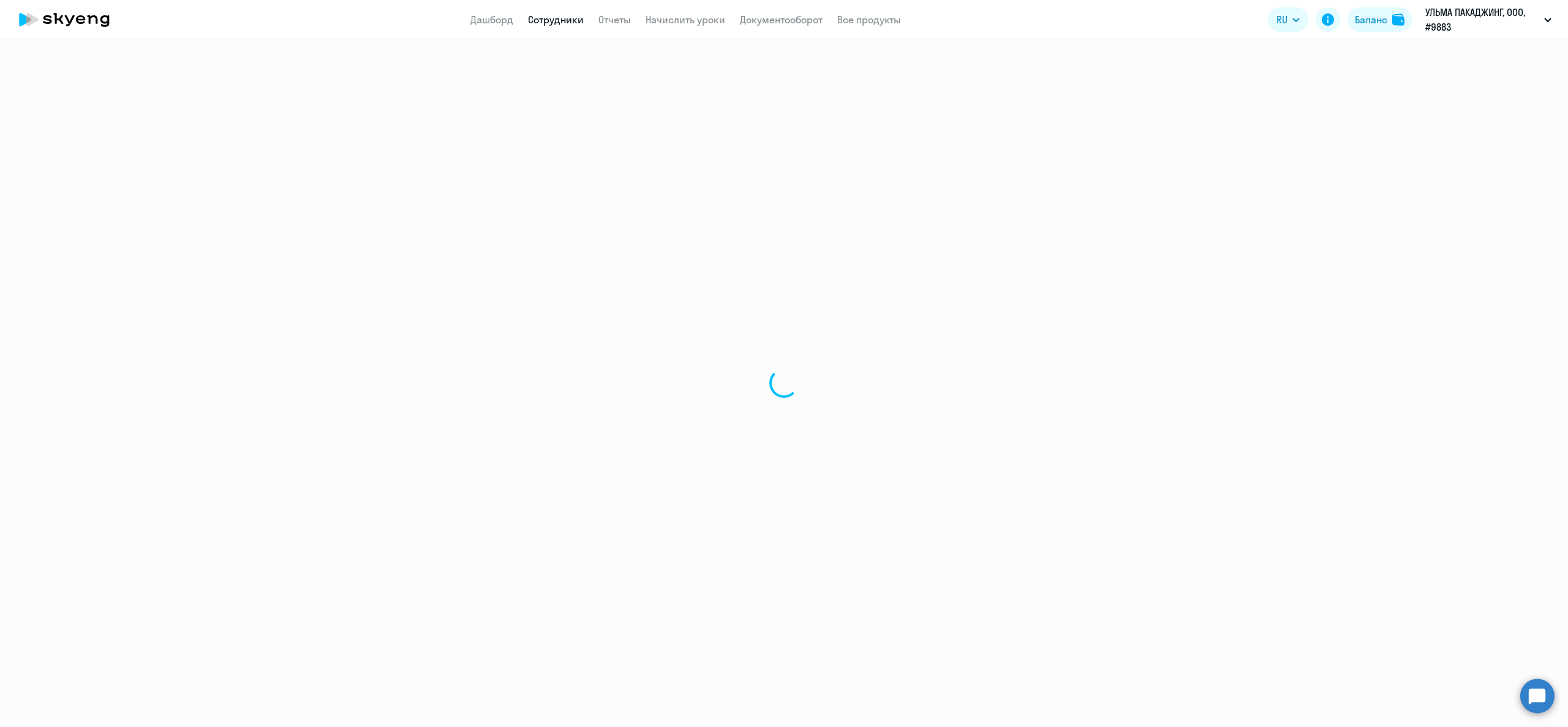
select select "30"
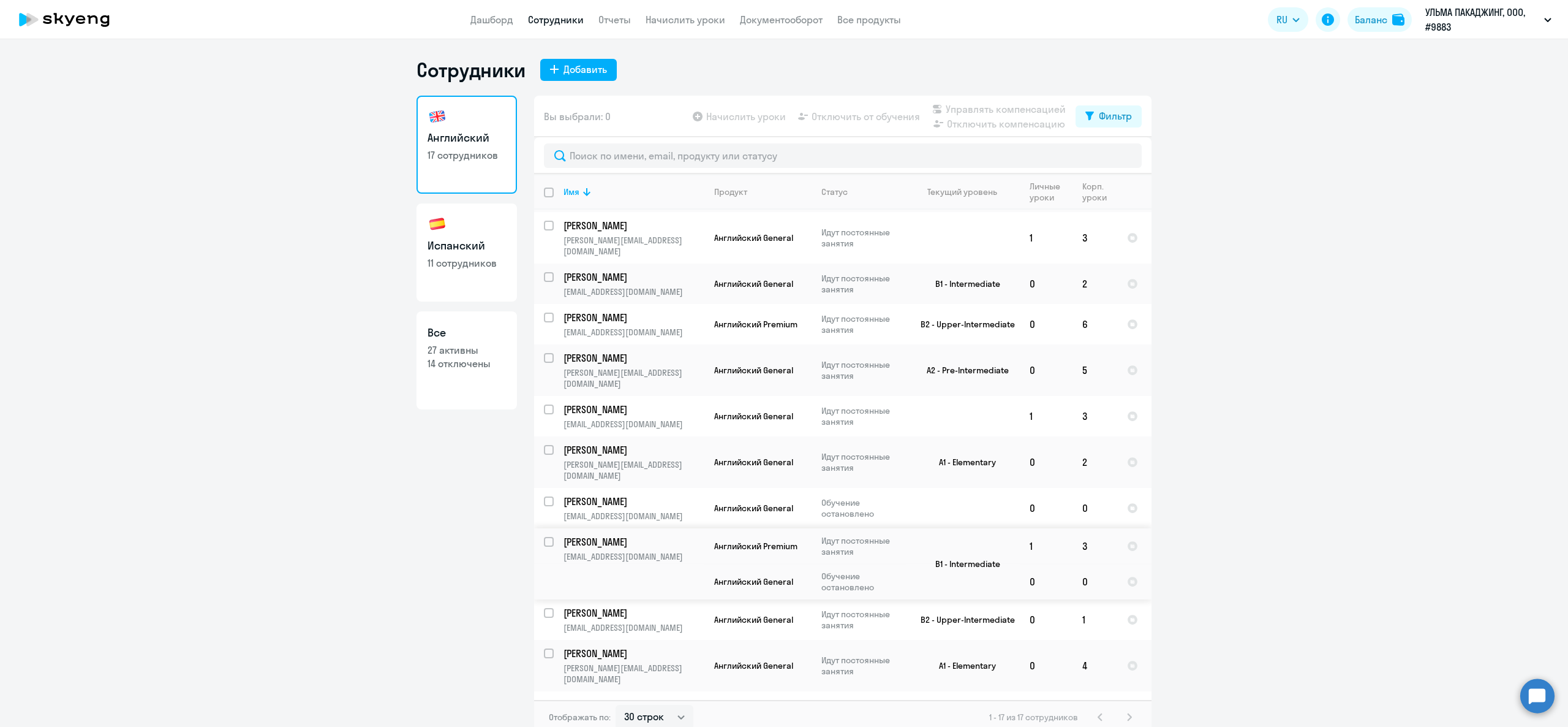
scroll to position [268, 0]
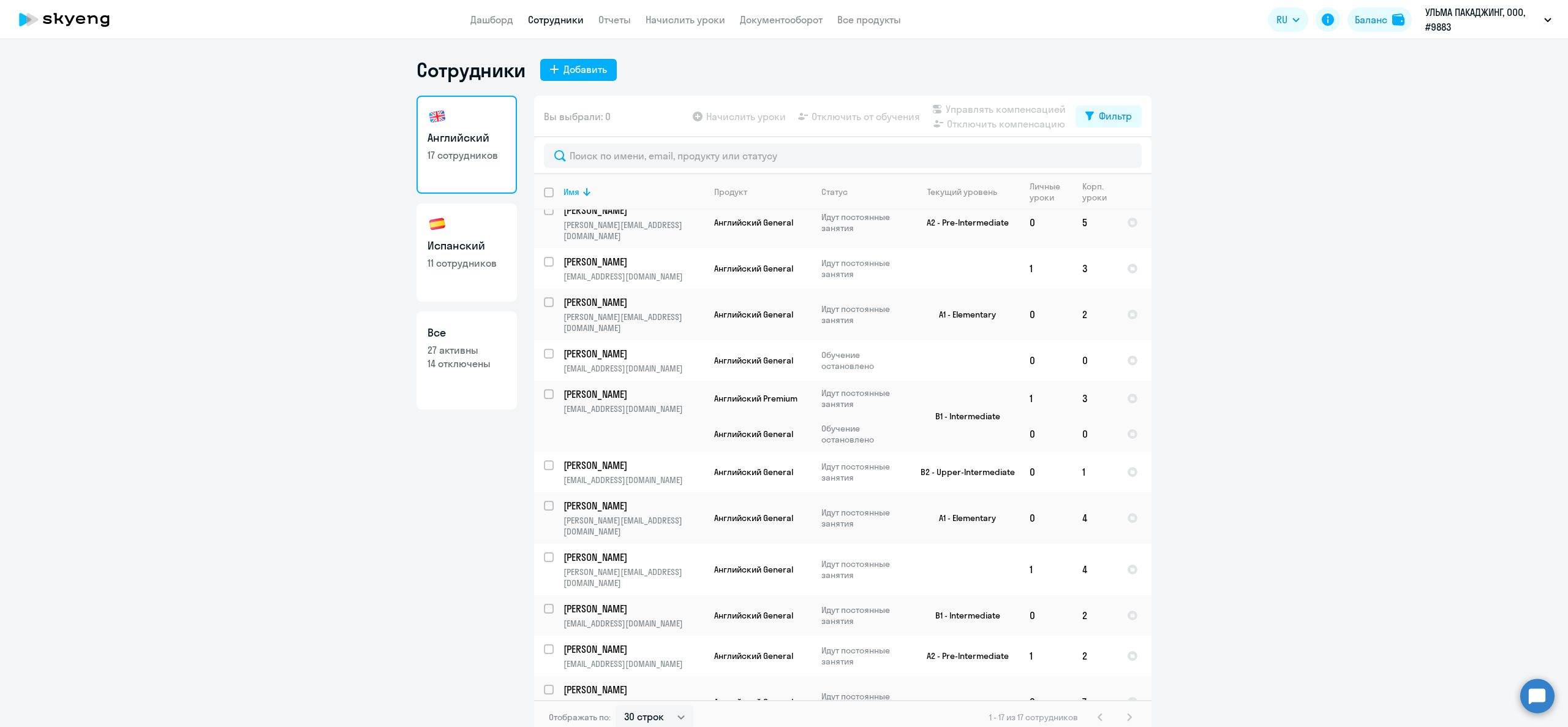
click at [1112, 718] on div "1 - 17 из 17 сотрудников" at bounding box center [1063, 717] width 147 height 15
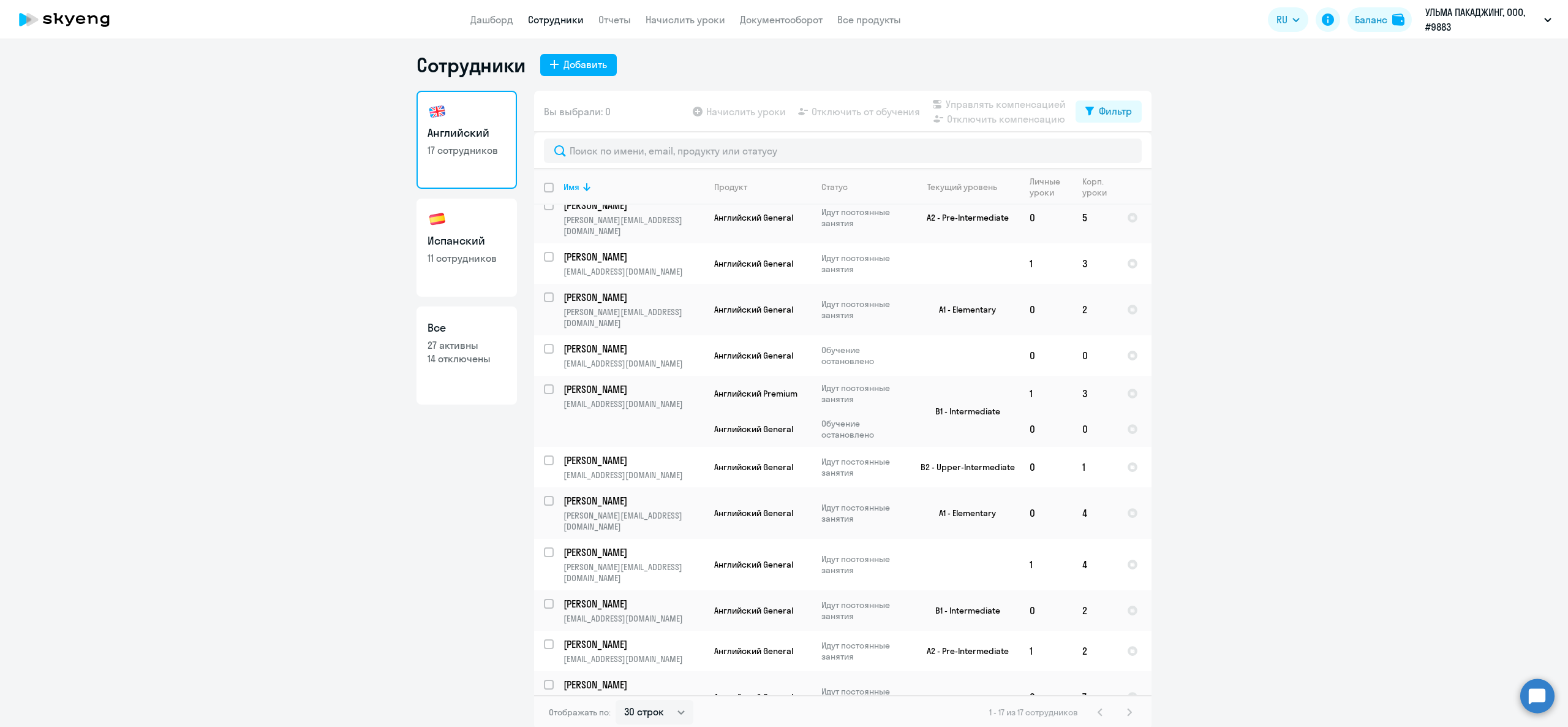
scroll to position [8, 0]
